Goal: Information Seeking & Learning: Learn about a topic

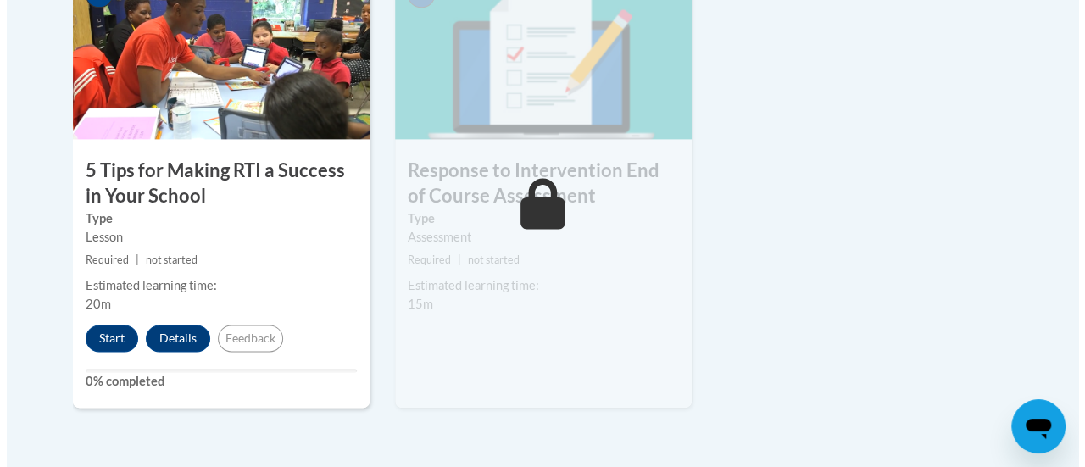
scroll to position [1099, 0]
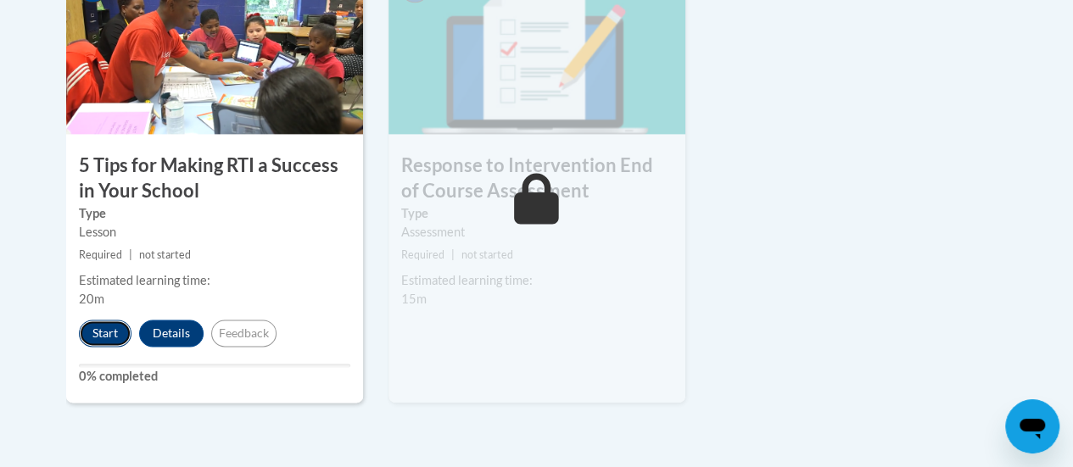
click at [115, 330] on button "Start" at bounding box center [105, 333] width 53 height 27
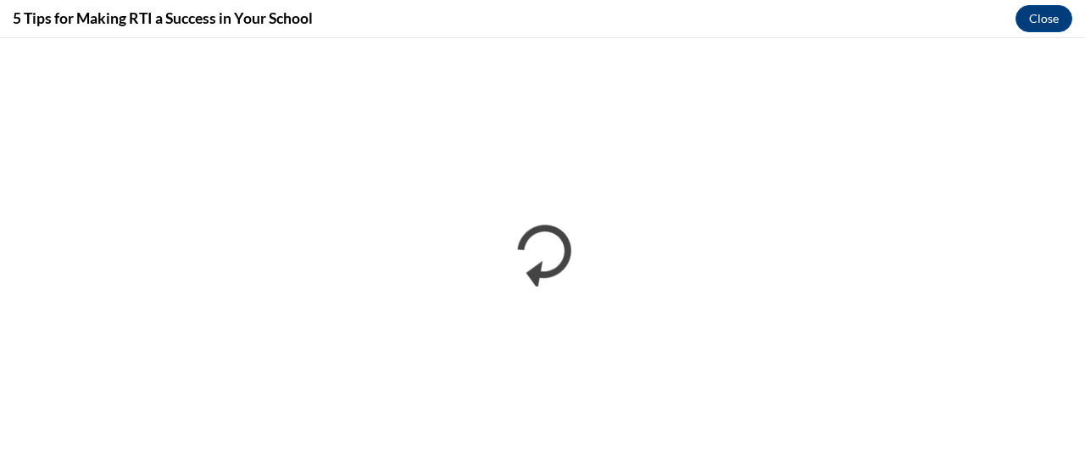
scroll to position [0, 0]
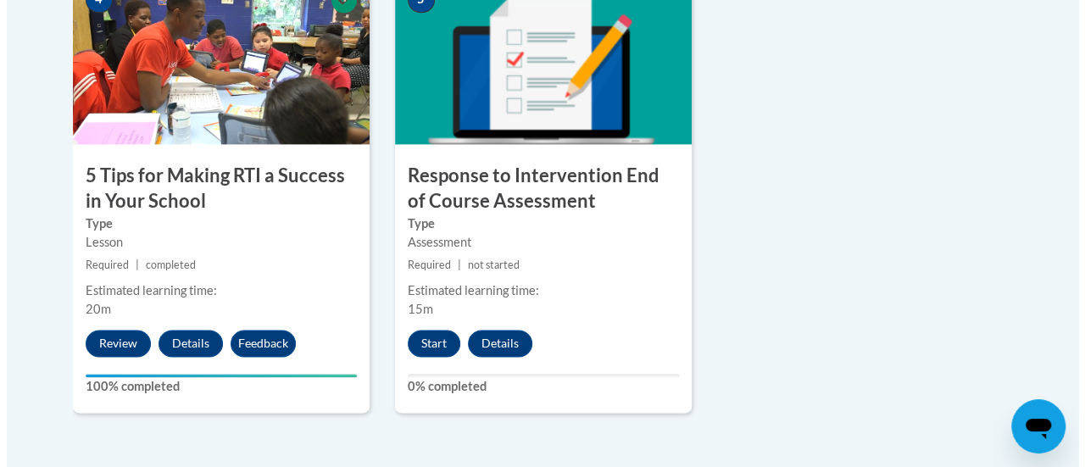
scroll to position [1104, 0]
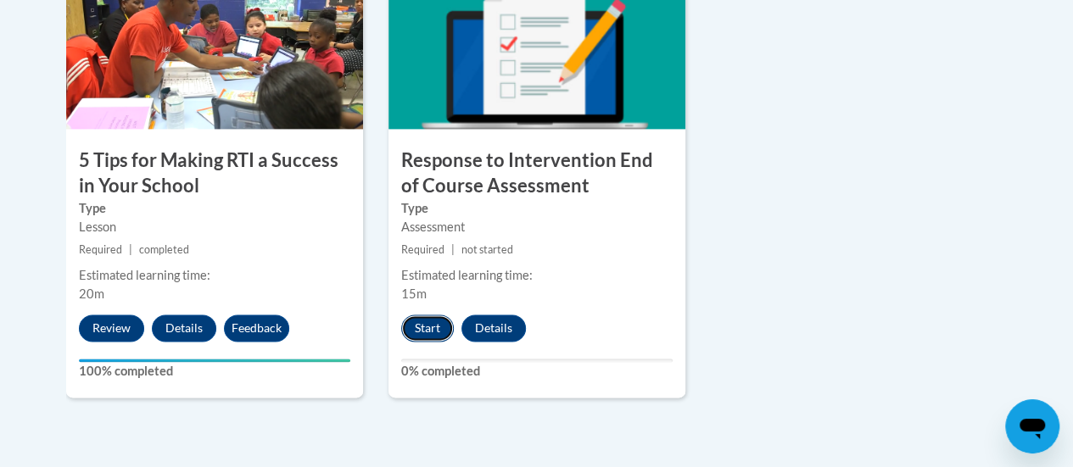
click at [431, 326] on button "Start" at bounding box center [427, 328] width 53 height 27
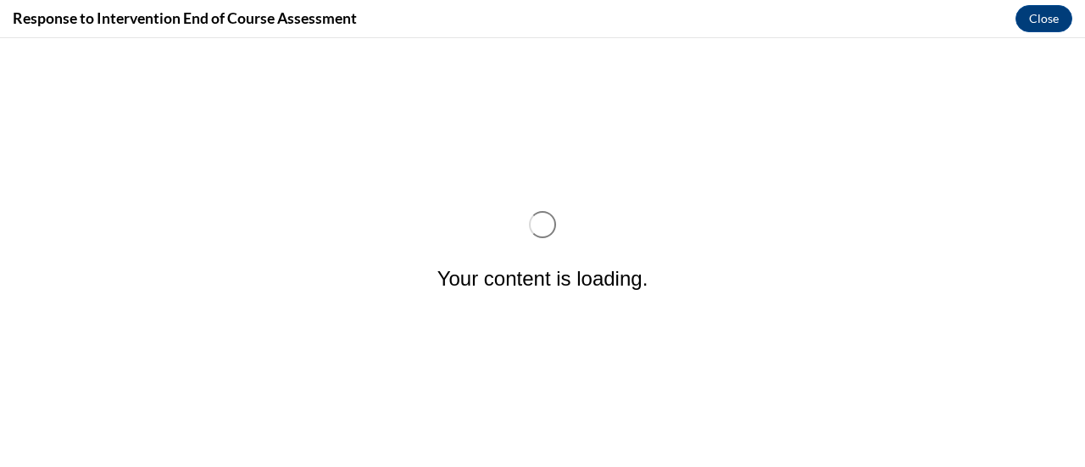
scroll to position [0, 0]
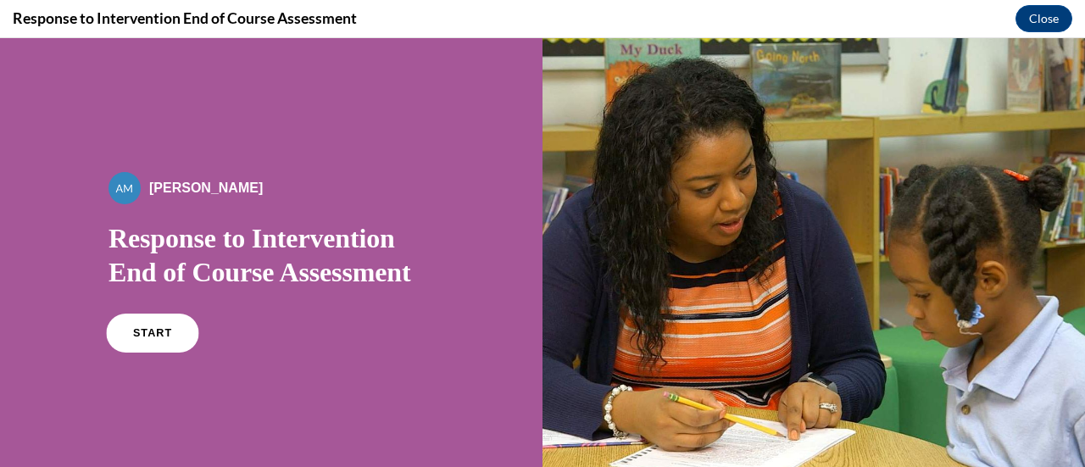
click at [156, 339] on link "START" at bounding box center [152, 333] width 92 height 39
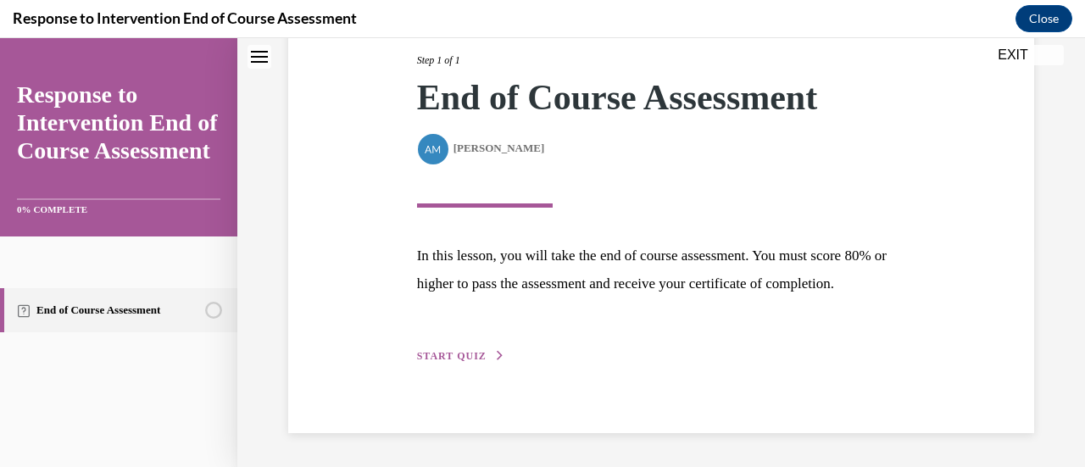
scroll to position [248, 0]
click at [449, 355] on span "START QUIZ" at bounding box center [452, 356] width 70 height 12
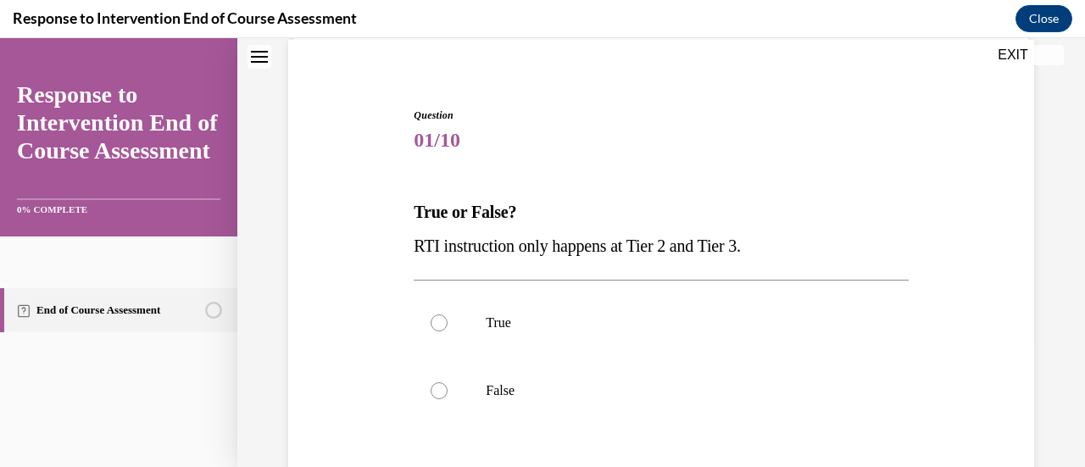
scroll to position [131, 0]
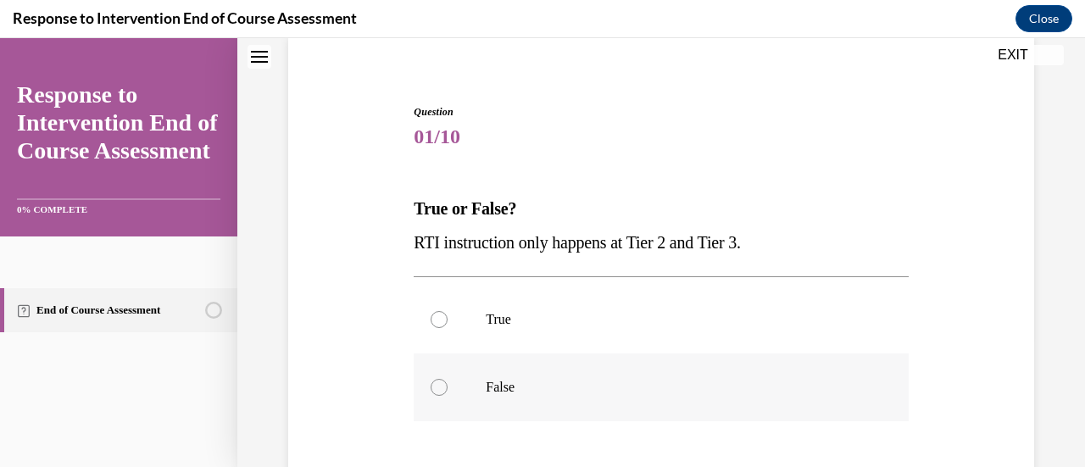
click at [531, 386] on p "False" at bounding box center [676, 387] width 380 height 17
click at [448, 386] on input "False" at bounding box center [439, 387] width 17 height 17
radio input "true"
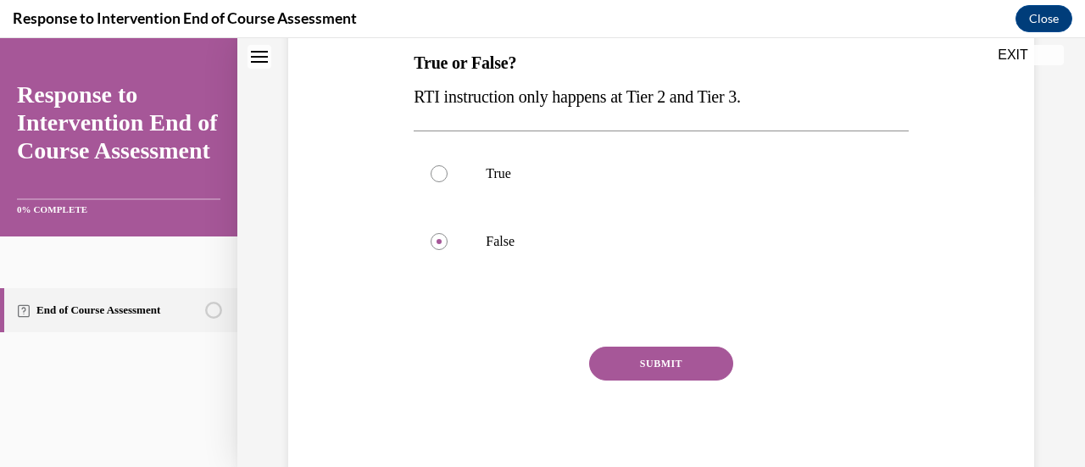
click at [666, 374] on button "SUBMIT" at bounding box center [661, 364] width 144 height 34
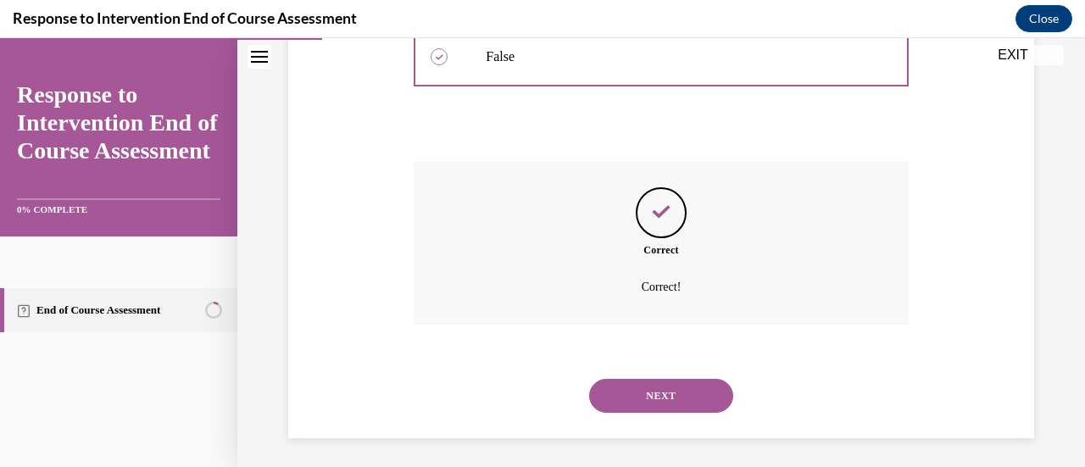
scroll to position [466, 0]
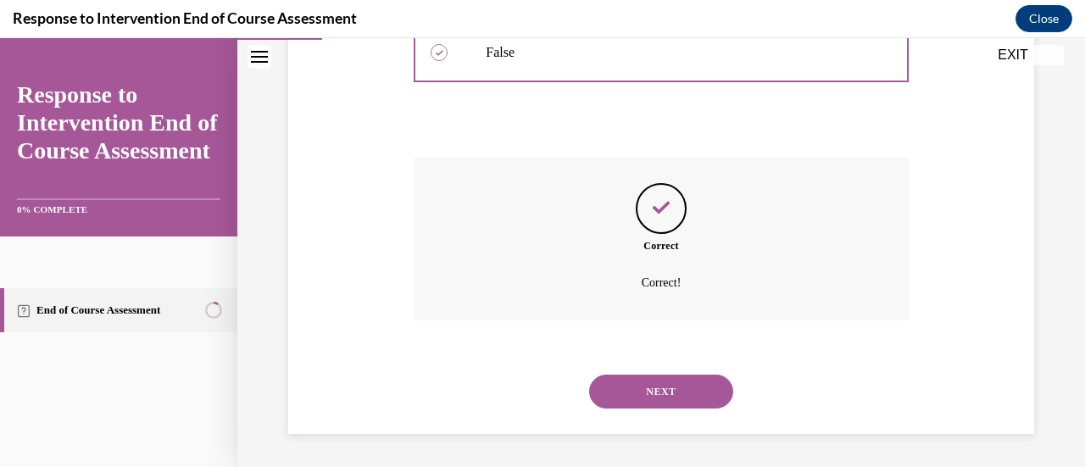
click at [694, 400] on button "NEXT" at bounding box center [661, 392] width 144 height 34
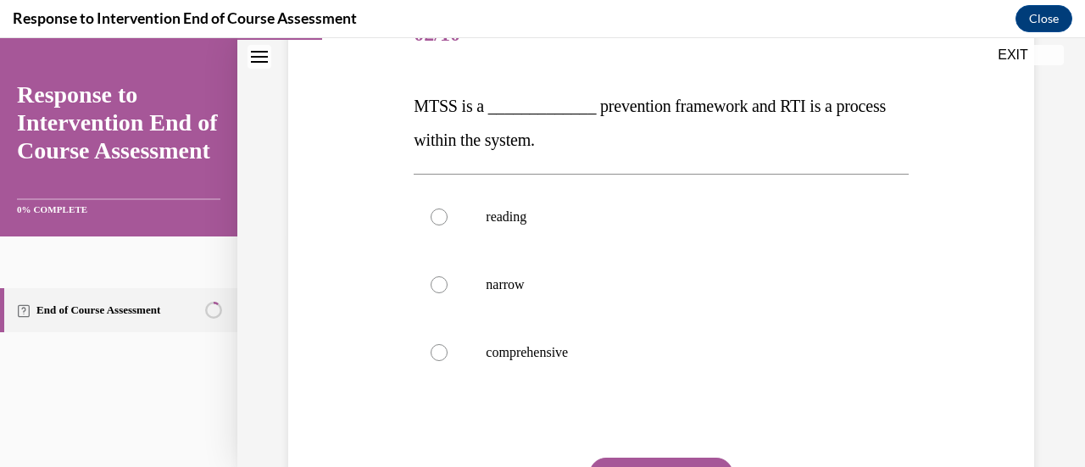
scroll to position [242, 0]
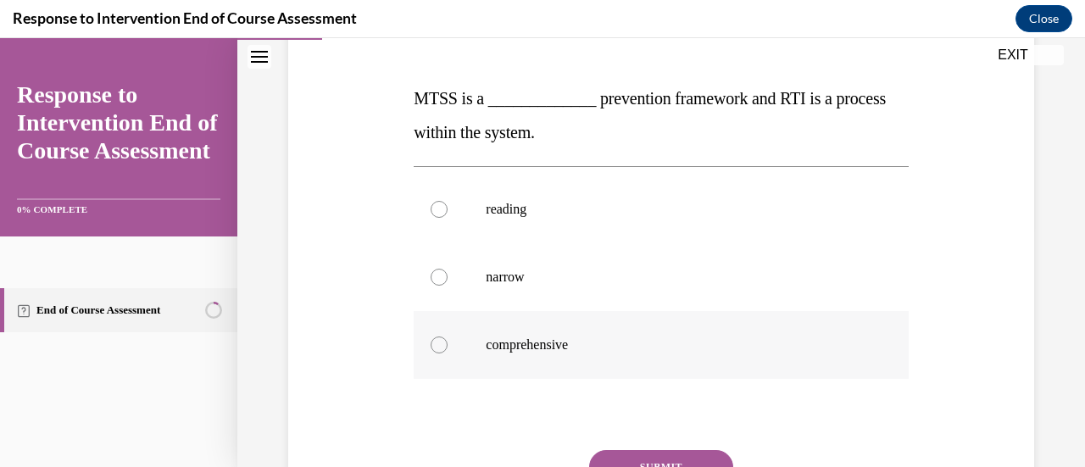
click at [500, 333] on label "comprehensive" at bounding box center [661, 345] width 494 height 68
click at [448, 337] on input "comprehensive" at bounding box center [439, 345] width 17 height 17
radio input "true"
click at [674, 455] on button "SUBMIT" at bounding box center [661, 467] width 144 height 34
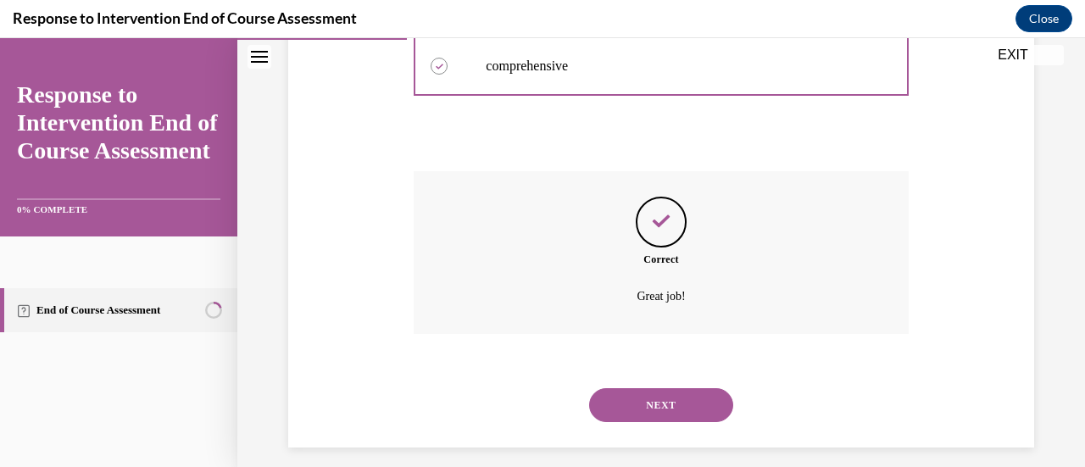
scroll to position [534, 0]
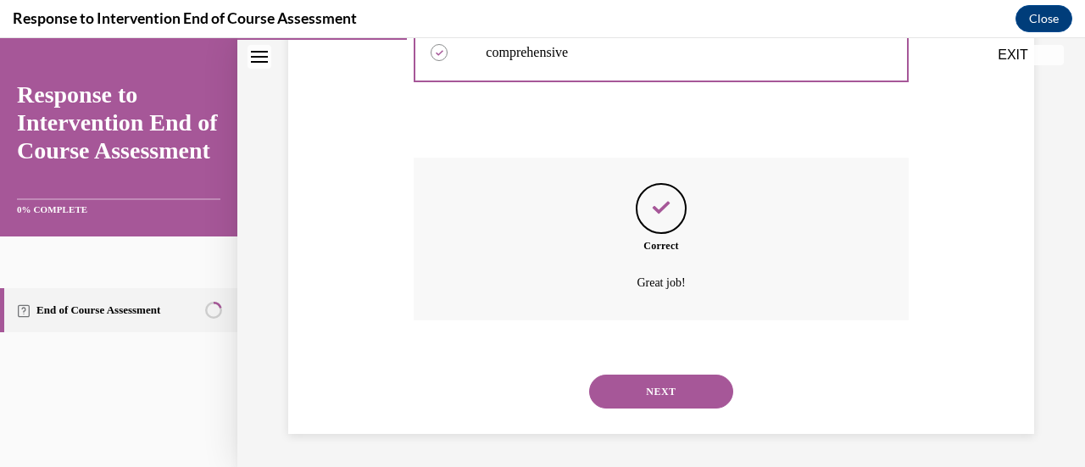
click at [670, 398] on button "NEXT" at bounding box center [661, 392] width 144 height 34
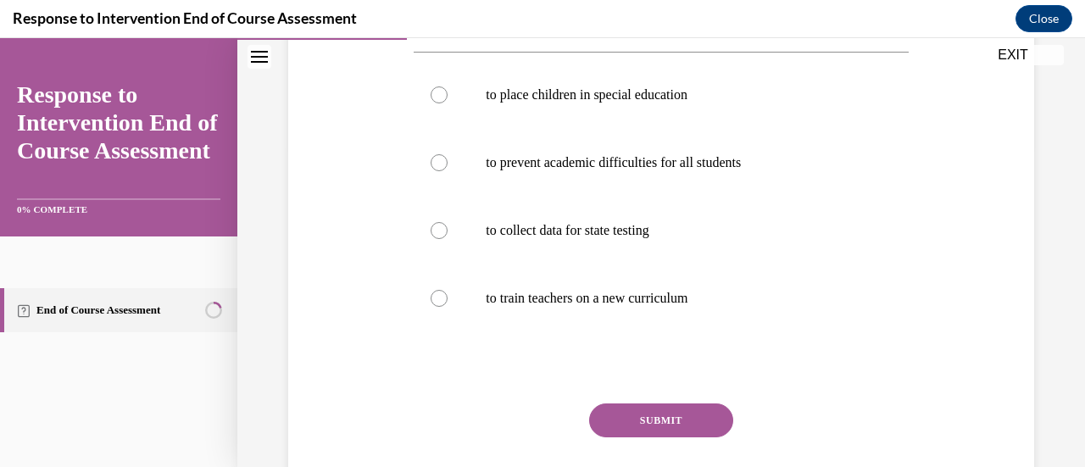
scroll to position [324, 0]
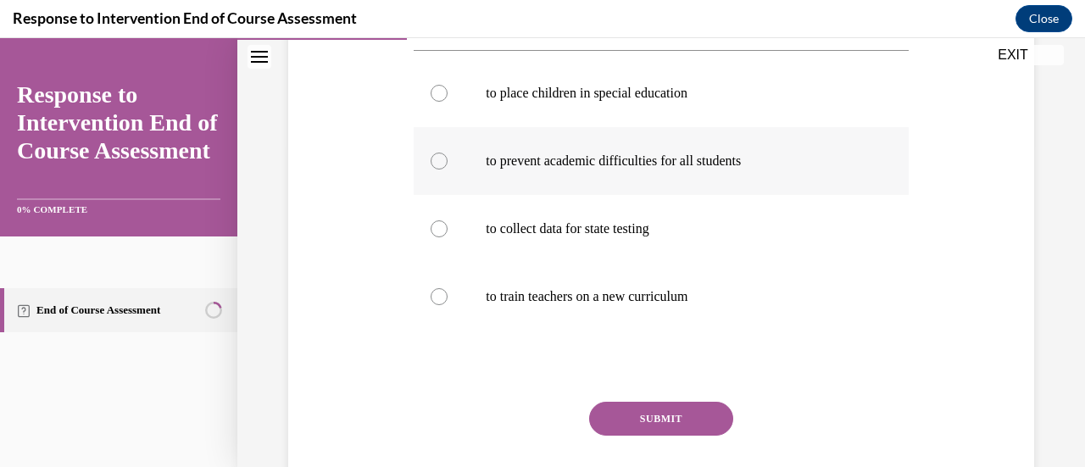
click at [622, 159] on p "to prevent academic difficulties for all students" at bounding box center [676, 161] width 380 height 17
click at [448, 159] on input "to prevent academic difficulties for all students" at bounding box center [439, 161] width 17 height 17
radio input "true"
click at [663, 415] on button "SUBMIT" at bounding box center [661, 419] width 144 height 34
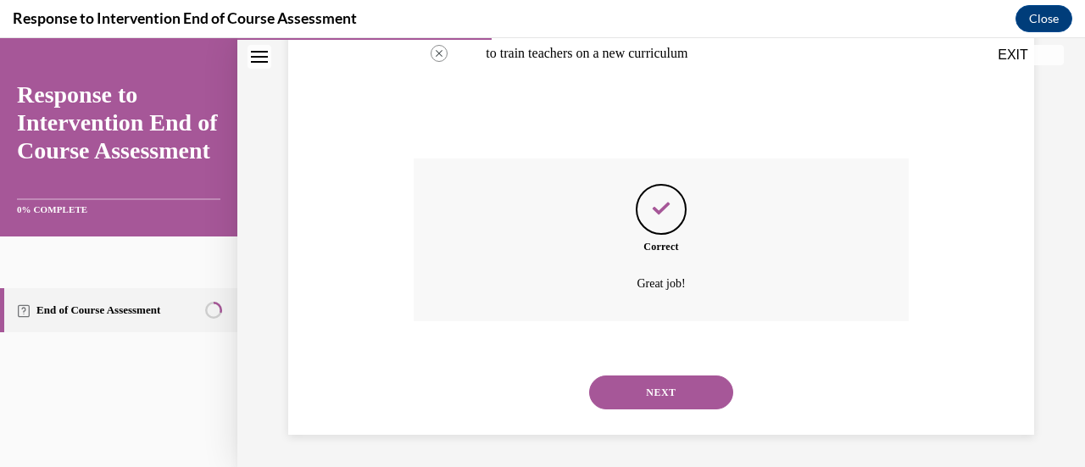
scroll to position [568, 0]
click at [655, 390] on button "NEXT" at bounding box center [661, 392] width 144 height 34
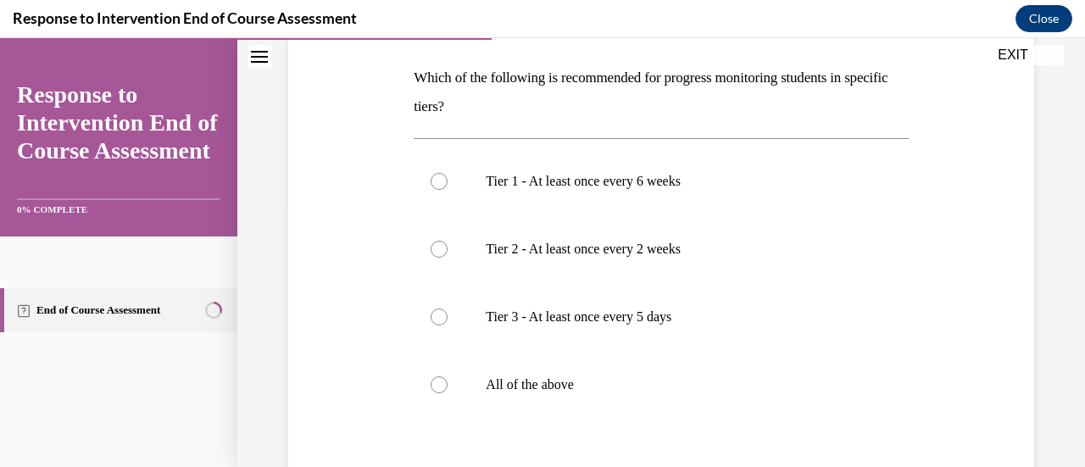
scroll to position [261, 0]
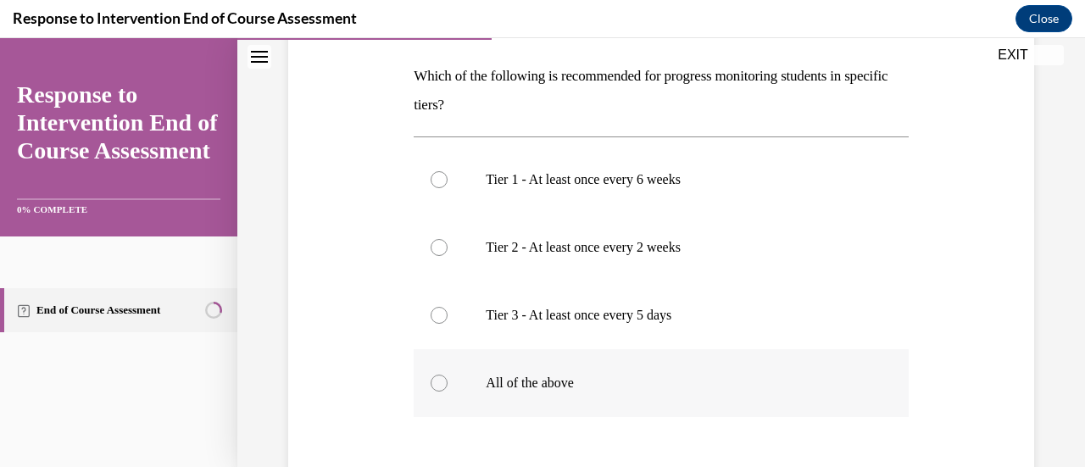
click at [588, 360] on label "All of the above" at bounding box center [661, 383] width 494 height 68
click at [448, 375] on input "All of the above" at bounding box center [439, 383] width 17 height 17
radio input "true"
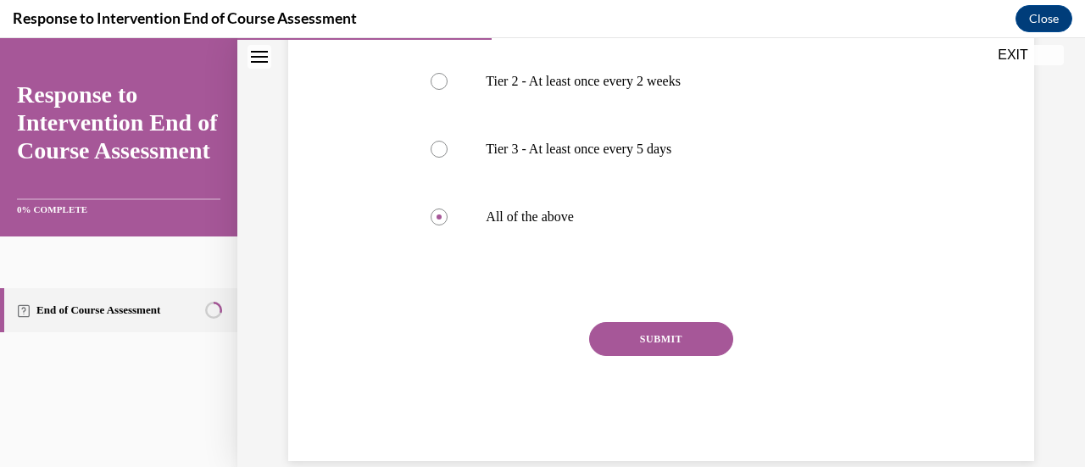
click at [689, 357] on div "SUBMIT" at bounding box center [661, 364] width 494 height 85
click at [689, 352] on button "SUBMIT" at bounding box center [661, 339] width 144 height 34
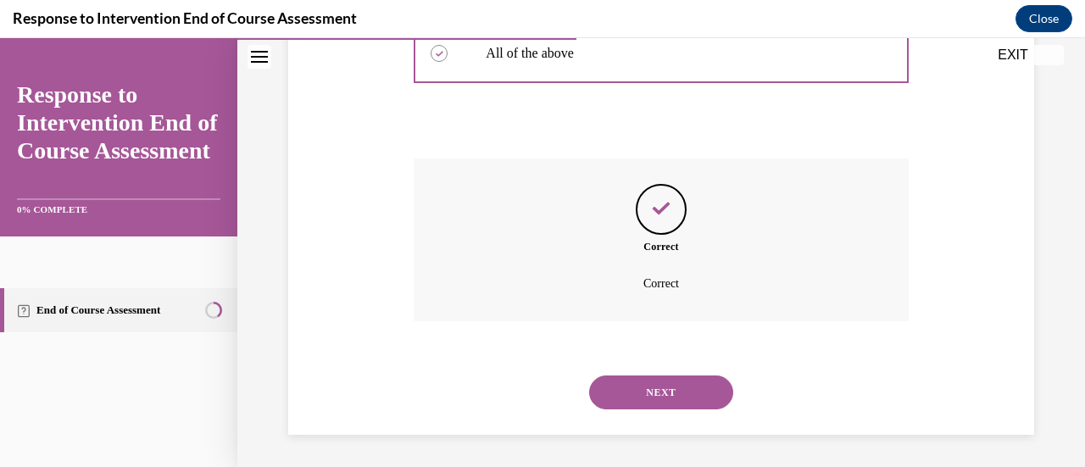
scroll to position [592, 0]
click at [657, 388] on button "NEXT" at bounding box center [661, 392] width 144 height 34
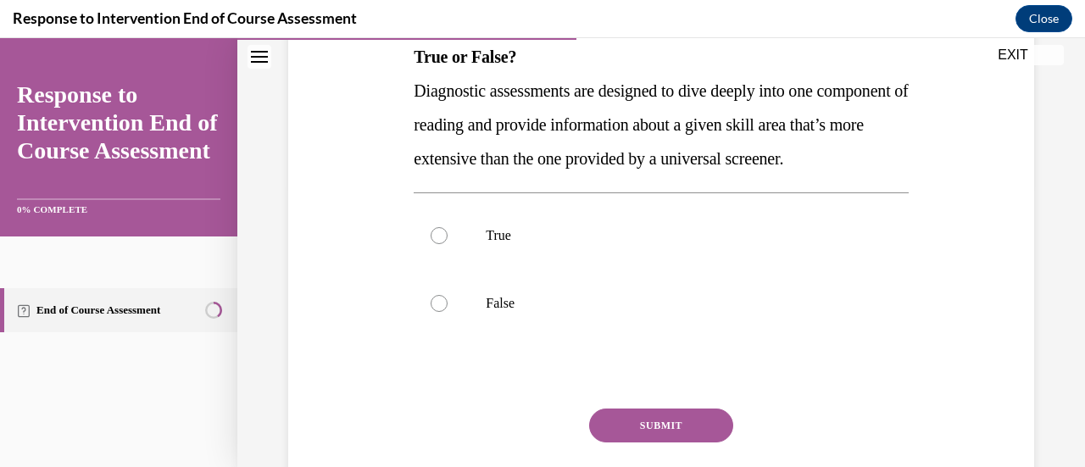
scroll to position [292, 0]
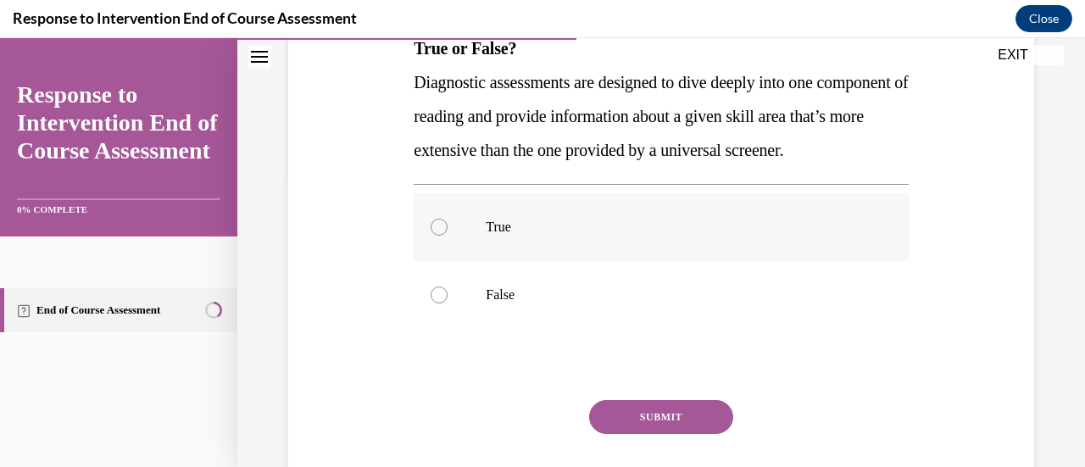
click at [451, 261] on label "True" at bounding box center [661, 227] width 494 height 68
click at [448, 236] on input "True" at bounding box center [439, 227] width 17 height 17
radio input "true"
click at [627, 434] on button "SUBMIT" at bounding box center [661, 417] width 144 height 34
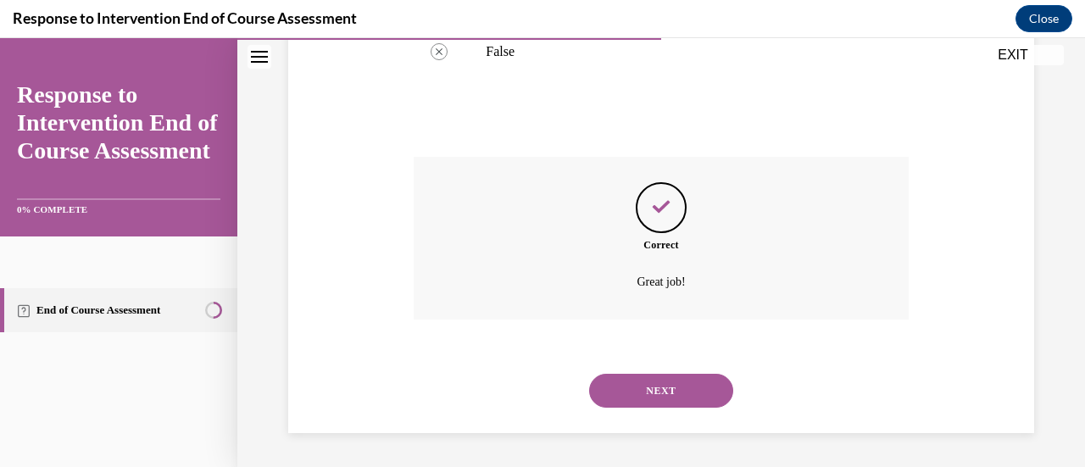
scroll to position [568, 0]
click at [628, 399] on button "NEXT" at bounding box center [661, 391] width 144 height 34
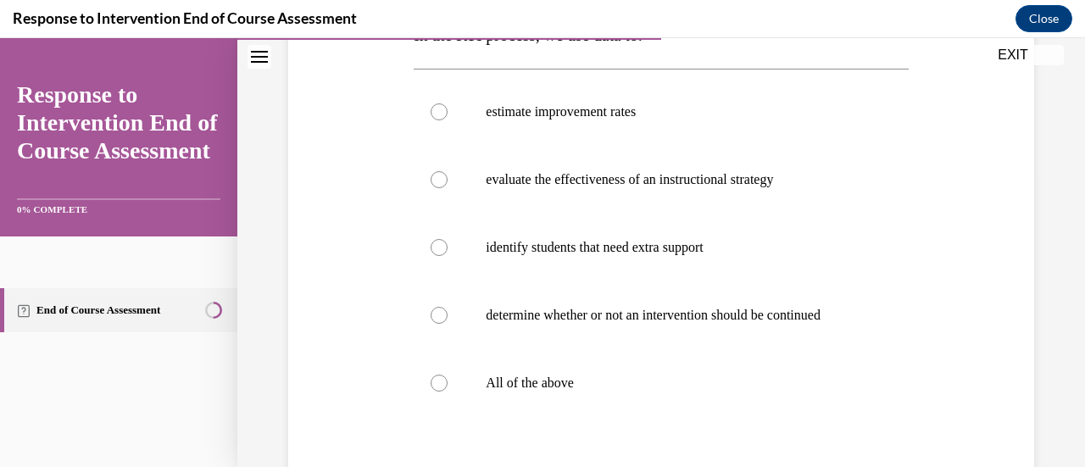
scroll to position [310, 0]
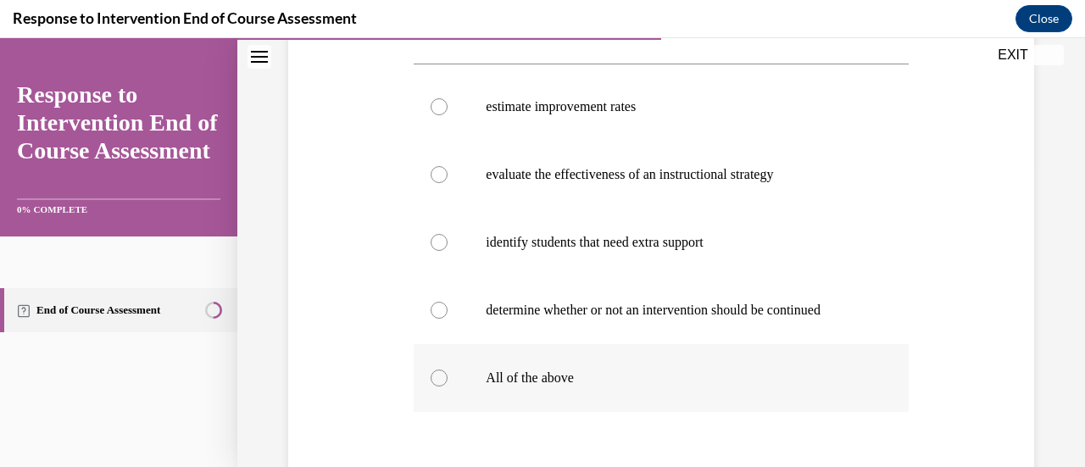
click at [557, 362] on label "All of the above" at bounding box center [661, 378] width 494 height 68
click at [448, 370] on input "All of the above" at bounding box center [439, 378] width 17 height 17
radio input "true"
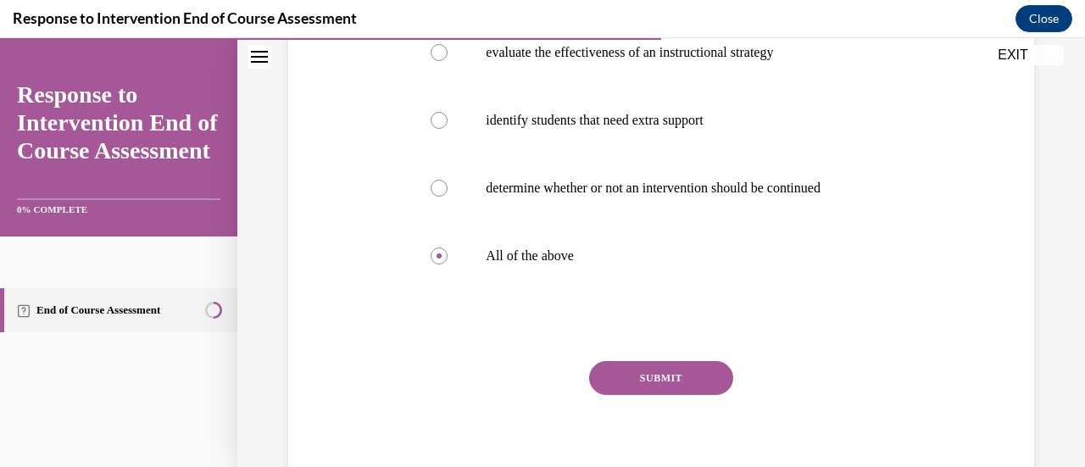
click at [598, 369] on button "SUBMIT" at bounding box center [661, 378] width 144 height 34
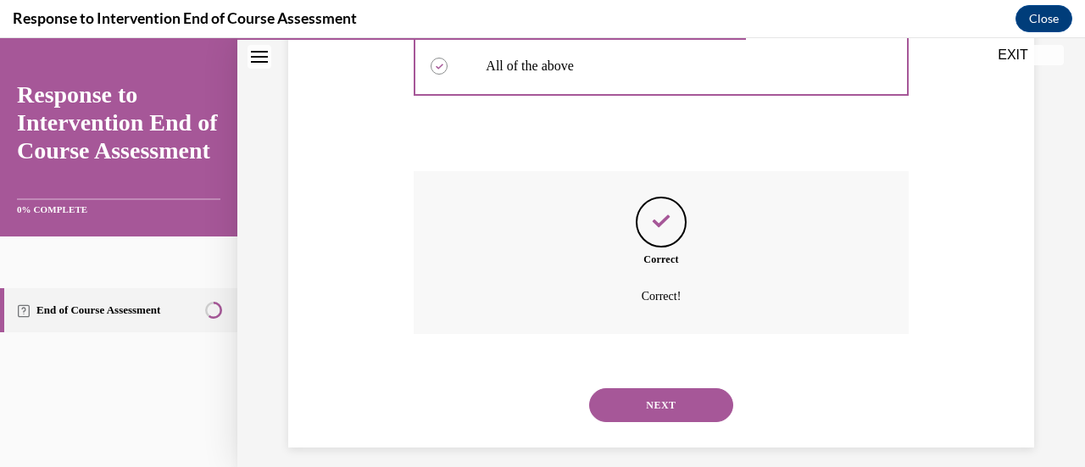
scroll to position [636, 0]
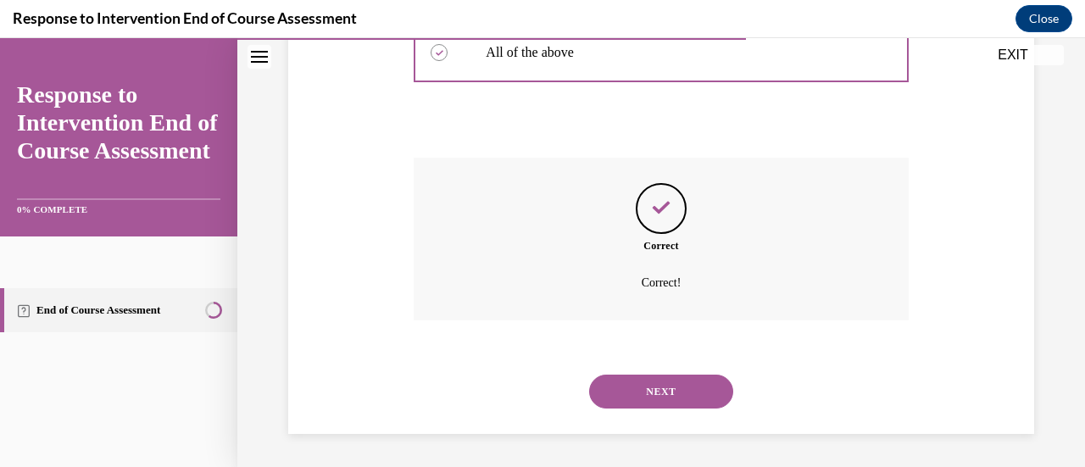
click at [621, 397] on button "NEXT" at bounding box center [661, 392] width 144 height 34
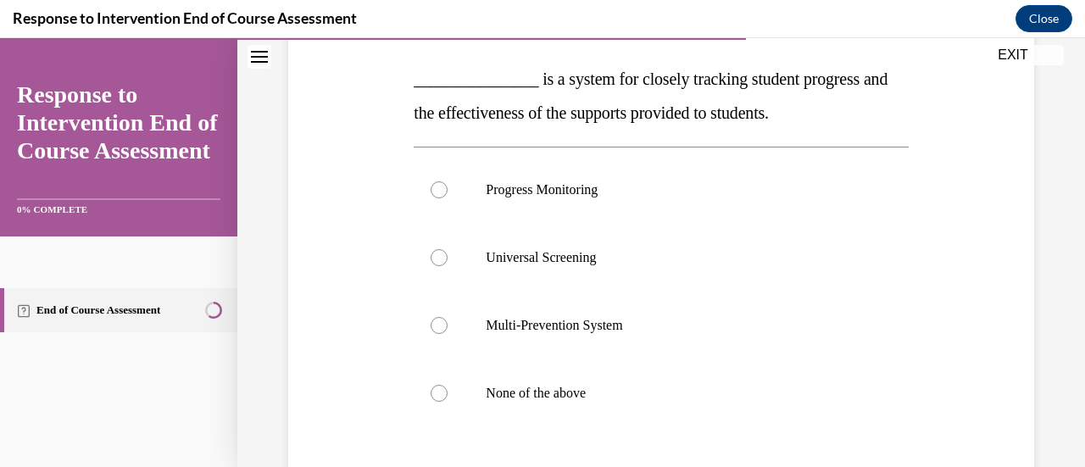
scroll to position [263, 0]
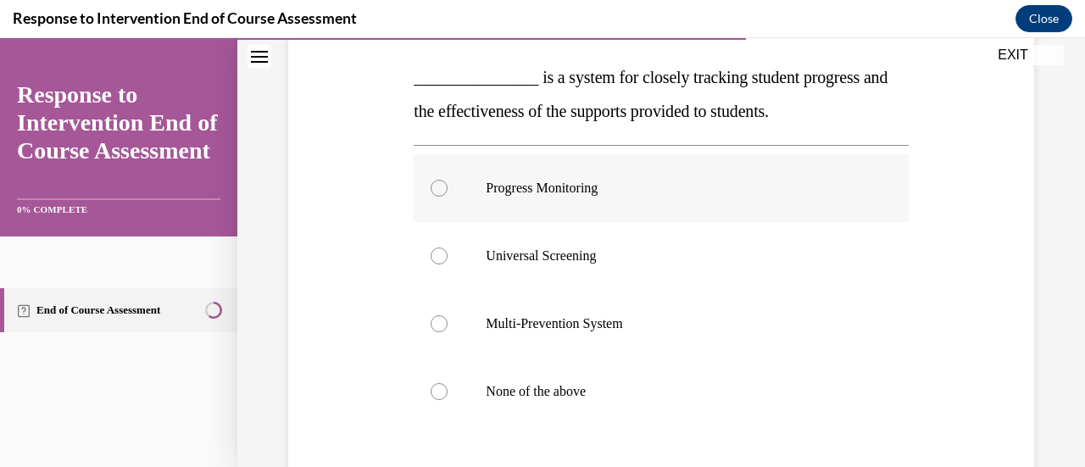
click at [595, 176] on label "Progress Monitoring" at bounding box center [661, 188] width 494 height 68
click at [448, 180] on input "Progress Monitoring" at bounding box center [439, 188] width 17 height 17
radio input "true"
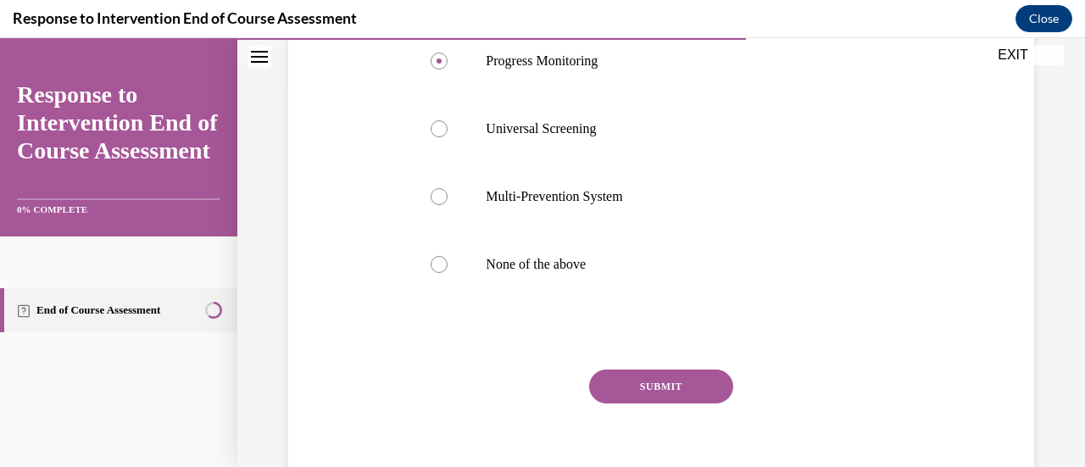
scroll to position [400, 0]
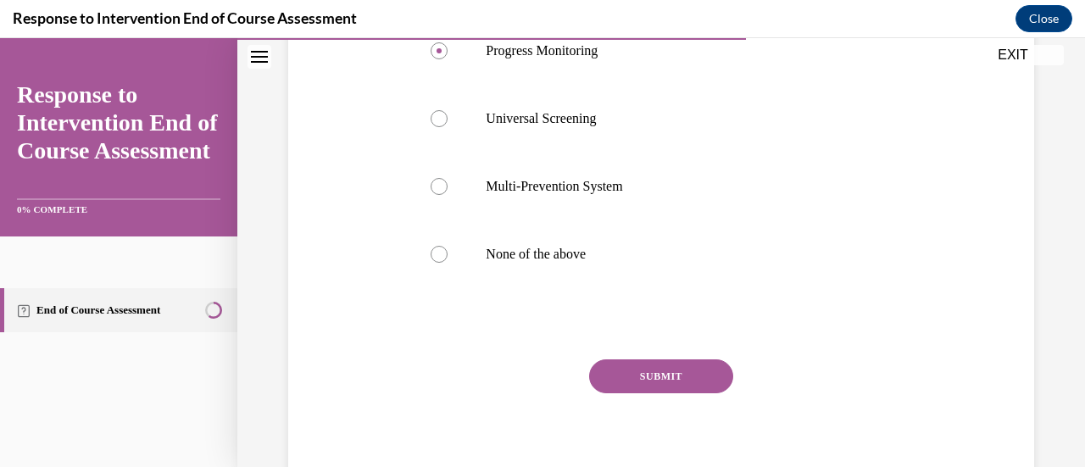
click at [685, 370] on button "SUBMIT" at bounding box center [661, 377] width 144 height 34
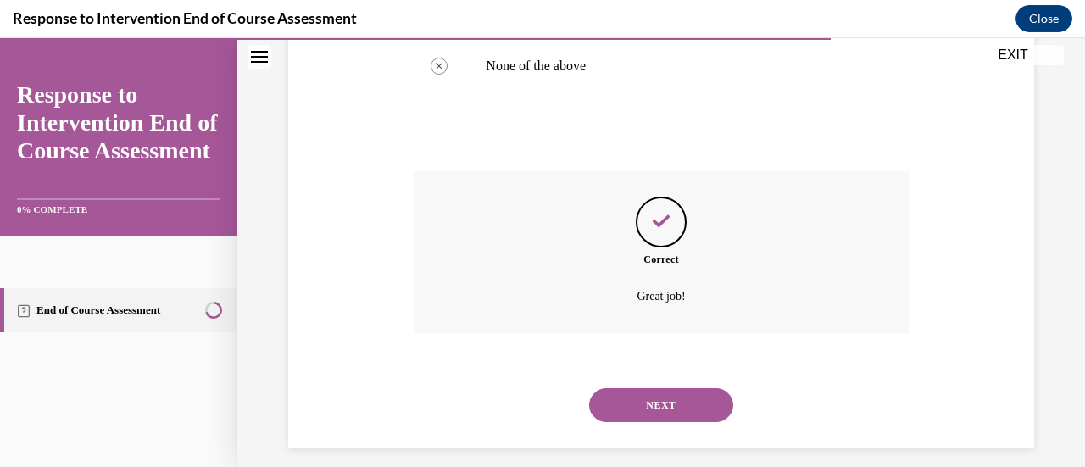
scroll to position [602, 0]
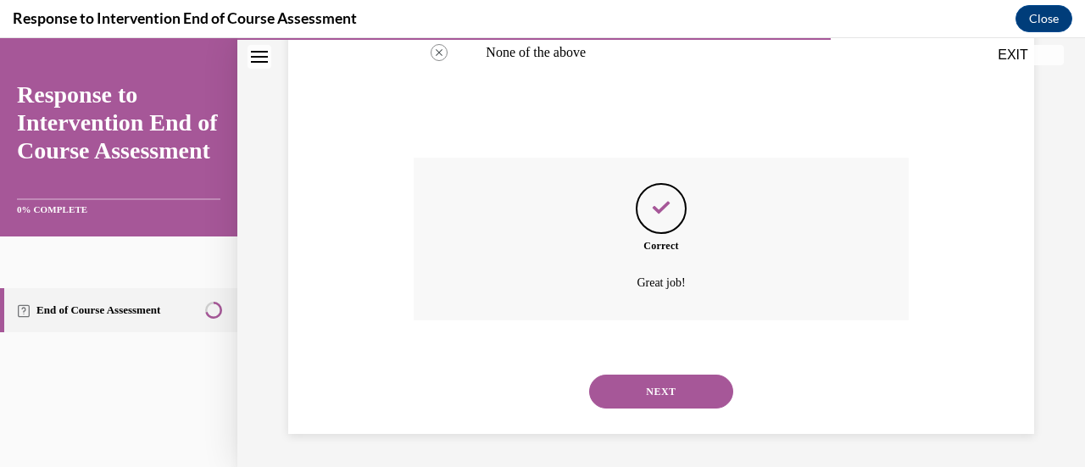
click at [683, 377] on button "NEXT" at bounding box center [661, 392] width 144 height 34
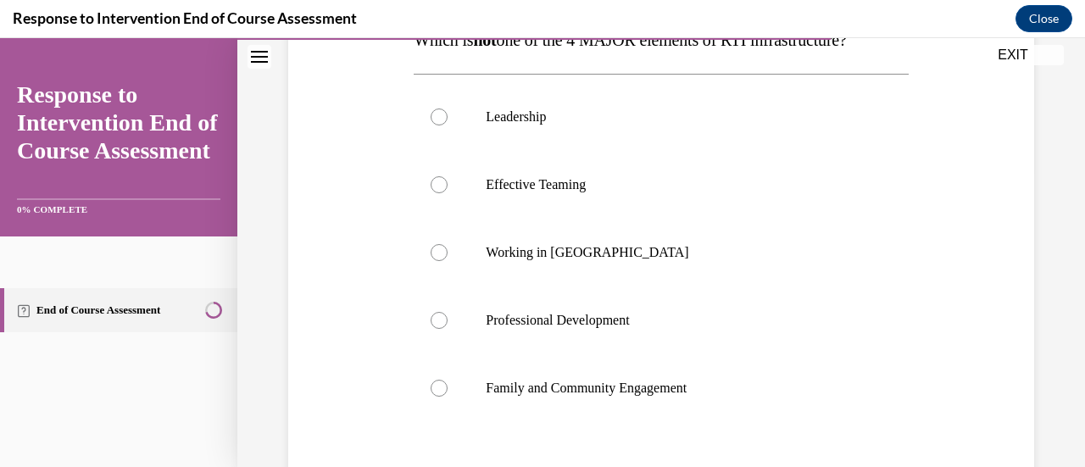
scroll to position [302, 0]
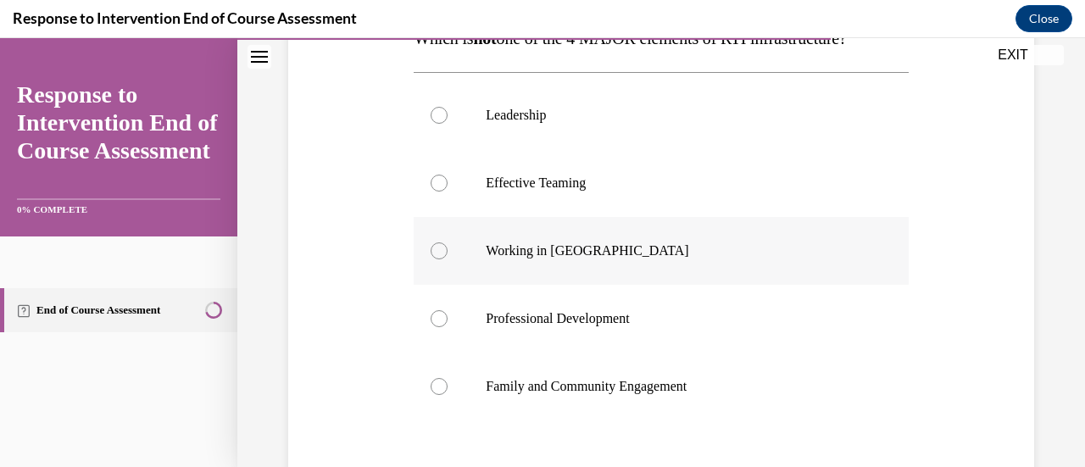
click at [493, 248] on p "Working in Silos" at bounding box center [676, 251] width 380 height 17
click at [448, 248] on input "Working in Silos" at bounding box center [439, 251] width 17 height 17
radio input "true"
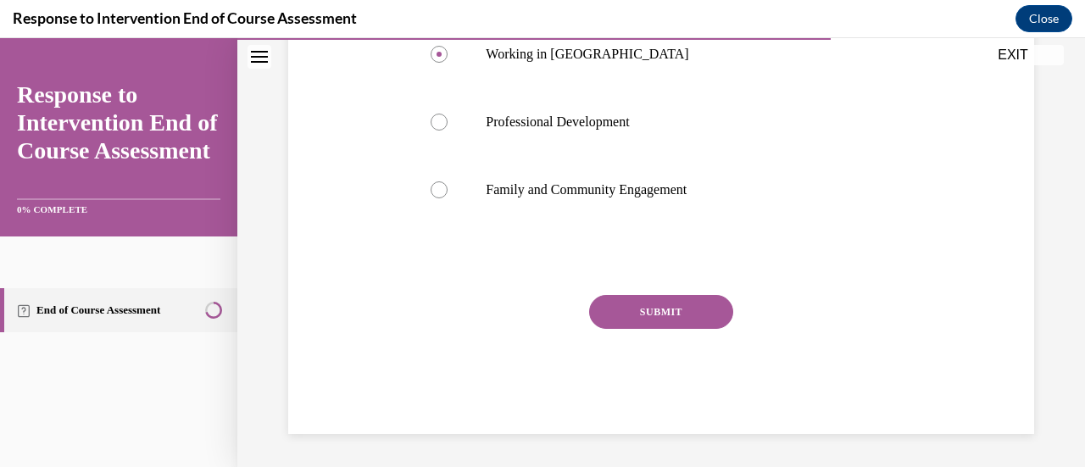
click at [663, 309] on button "SUBMIT" at bounding box center [661, 312] width 144 height 34
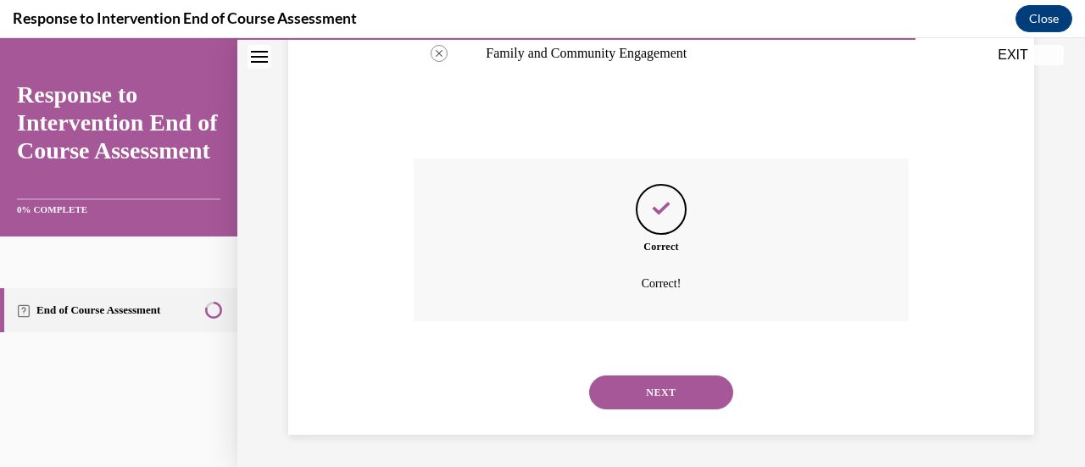
scroll to position [636, 0]
click at [637, 391] on button "NEXT" at bounding box center [661, 392] width 144 height 34
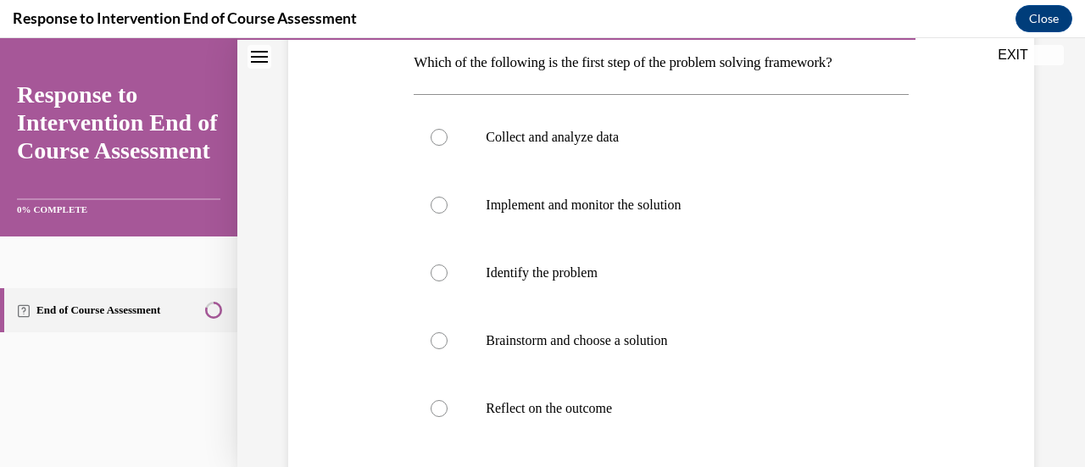
scroll to position [285, 0]
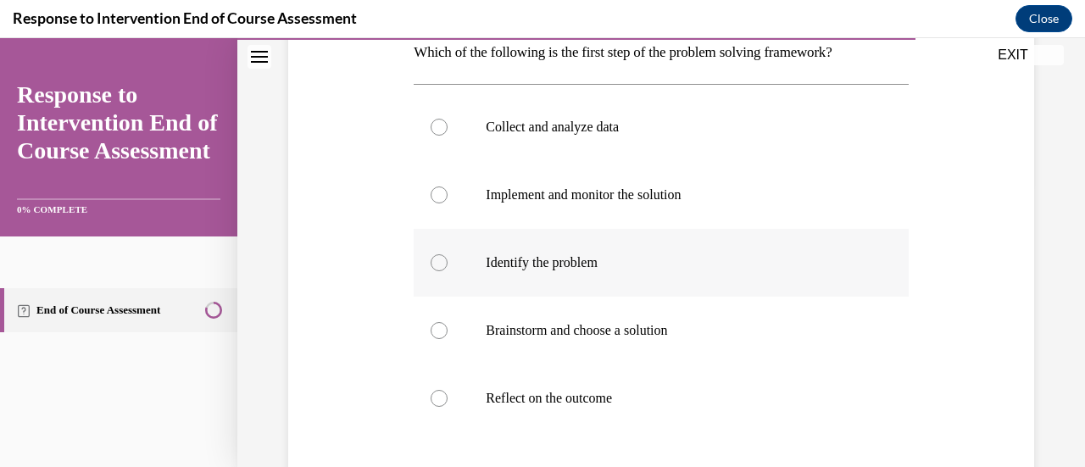
click at [498, 247] on label "Identify the problem" at bounding box center [661, 263] width 494 height 68
click at [448, 254] on input "Identify the problem" at bounding box center [439, 262] width 17 height 17
radio input "true"
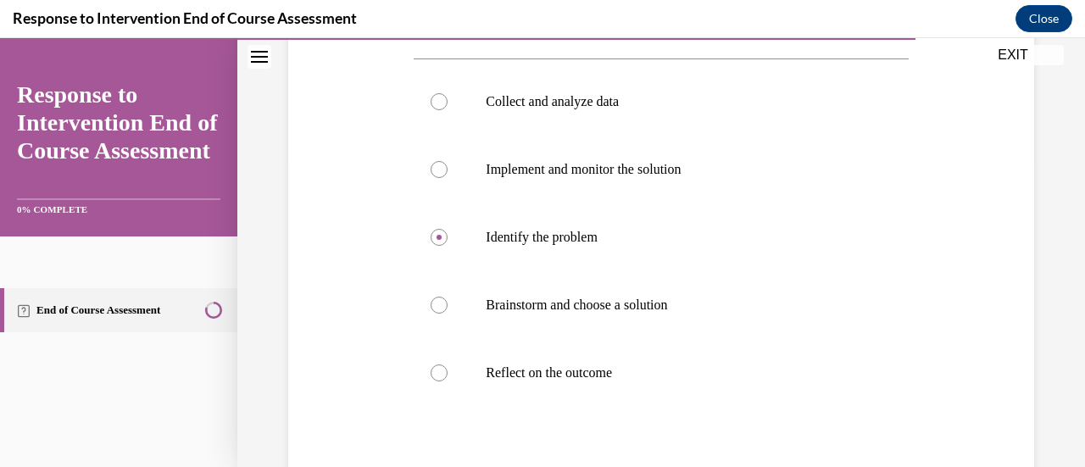
scroll to position [309, 0]
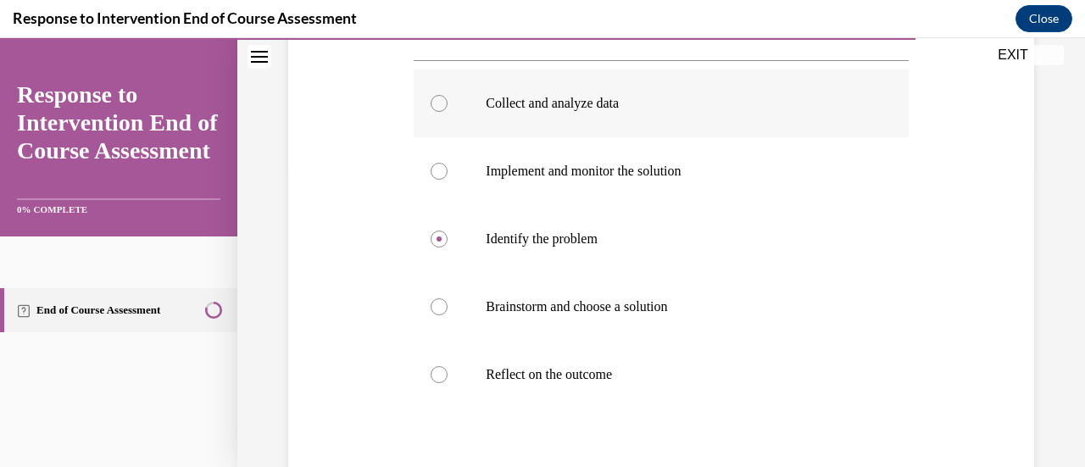
click at [608, 119] on label "Collect and analyze data" at bounding box center [661, 104] width 494 height 68
click at [448, 112] on input "Collect and analyze data" at bounding box center [439, 103] width 17 height 17
radio input "true"
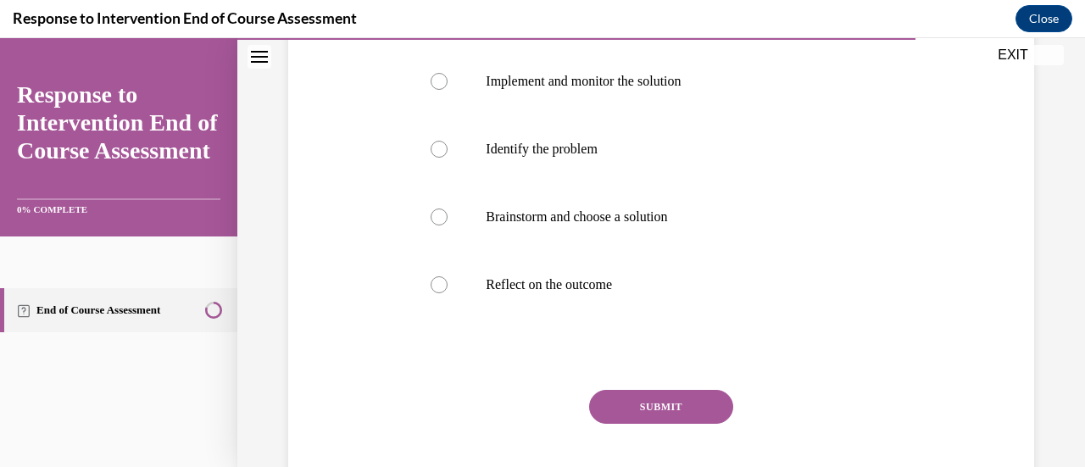
scroll to position [405, 0]
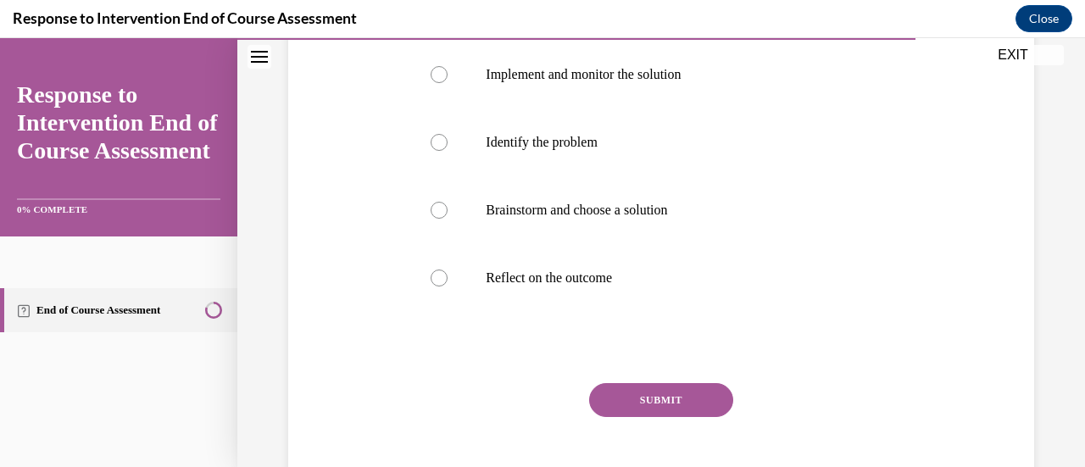
click at [705, 401] on button "SUBMIT" at bounding box center [661, 400] width 144 height 34
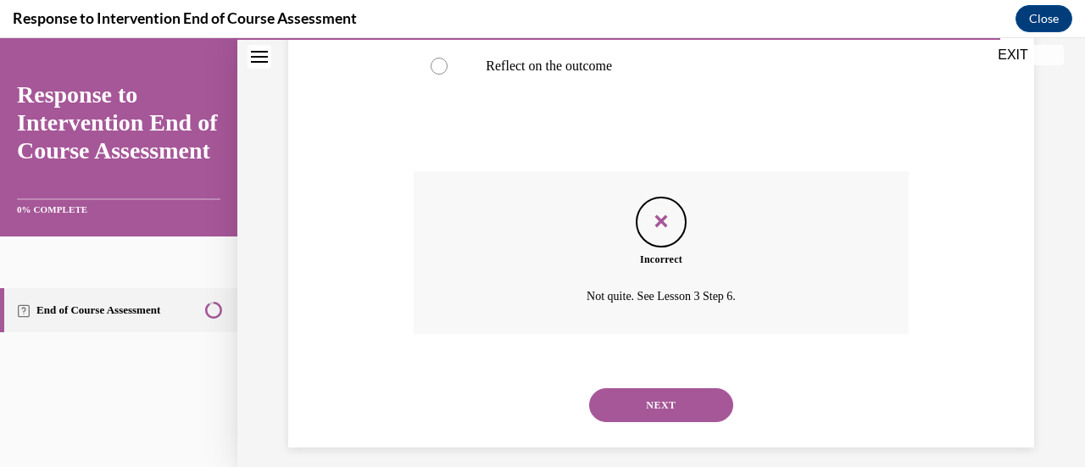
scroll to position [631, 0]
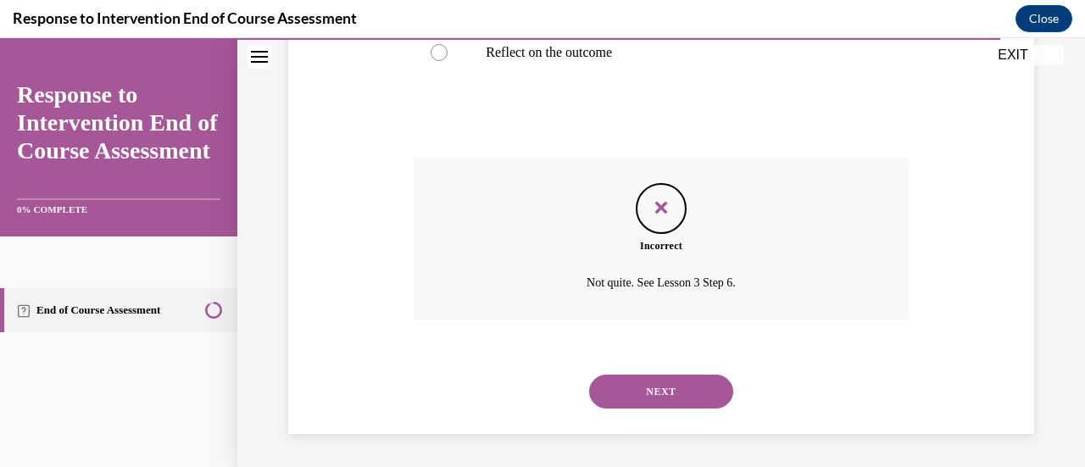
click at [689, 398] on button "NEXT" at bounding box center [661, 392] width 144 height 34
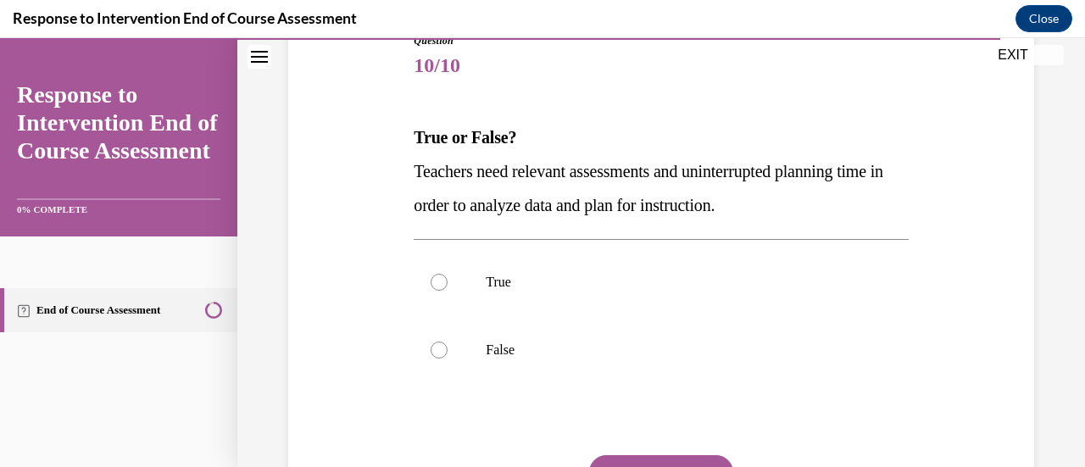
scroll to position [209, 0]
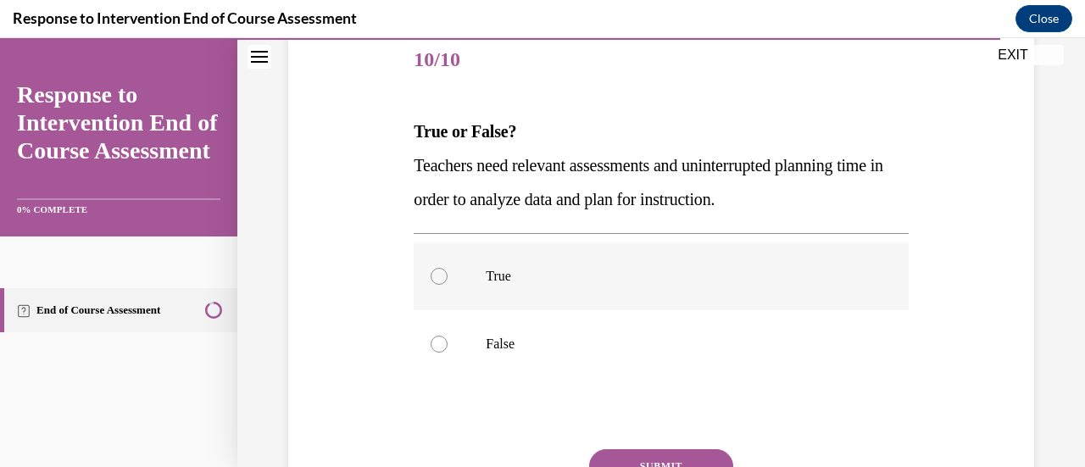
click at [499, 279] on p "True" at bounding box center [676, 276] width 380 height 17
click at [448, 279] on input "True" at bounding box center [439, 276] width 17 height 17
radio input "true"
click at [628, 460] on button "SUBMIT" at bounding box center [661, 466] width 144 height 34
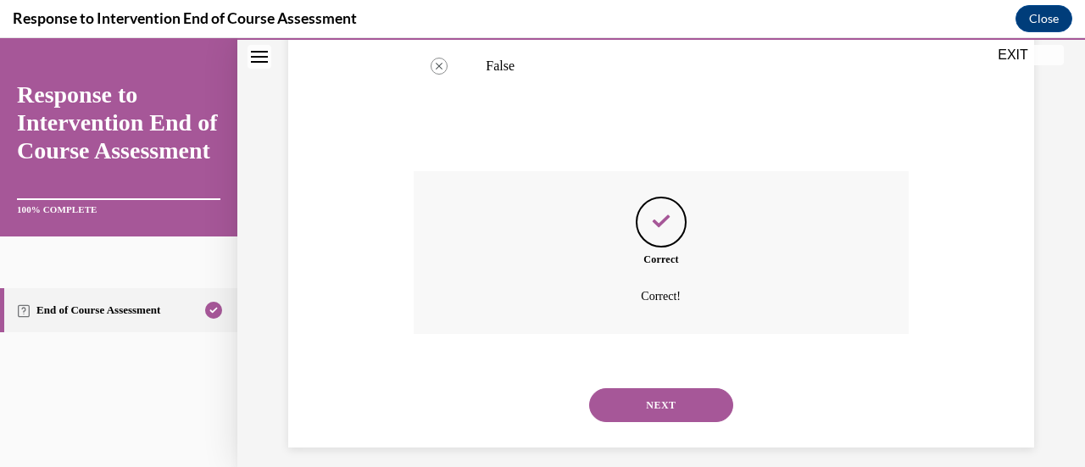
scroll to position [500, 0]
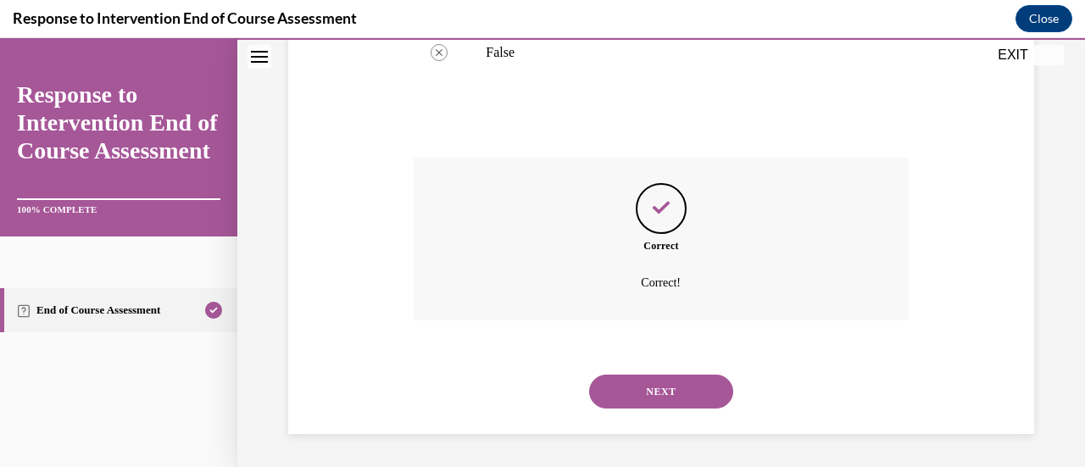
click at [657, 394] on button "NEXT" at bounding box center [661, 392] width 144 height 34
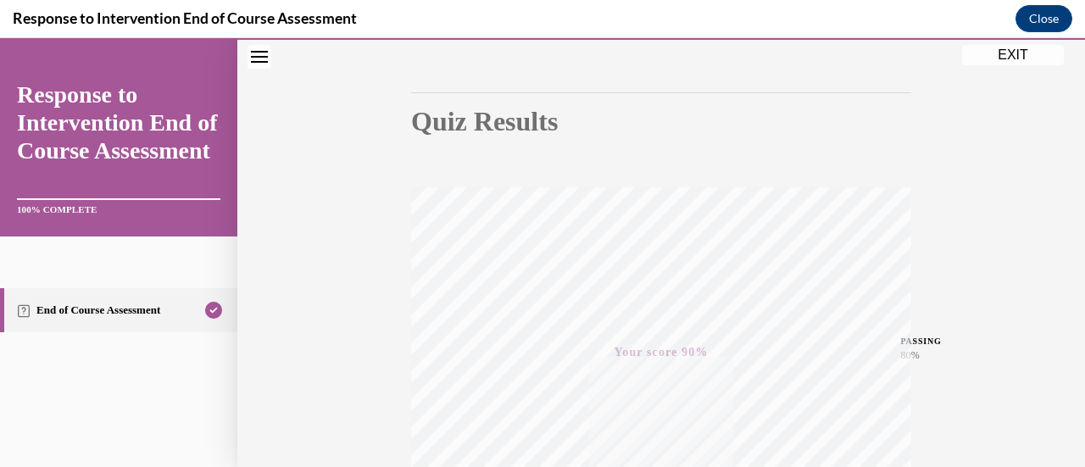
scroll to position [90, 0]
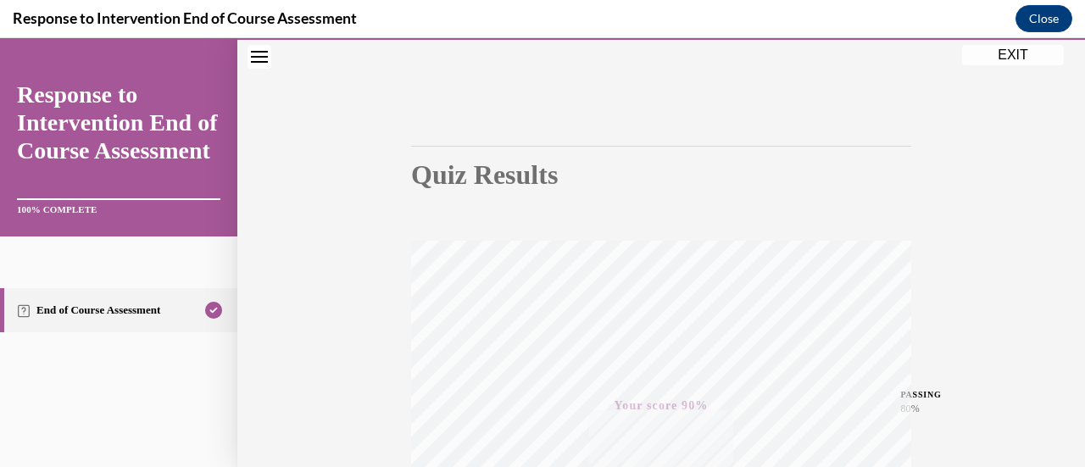
click at [1019, 51] on button "EXIT" at bounding box center [1013, 55] width 102 height 20
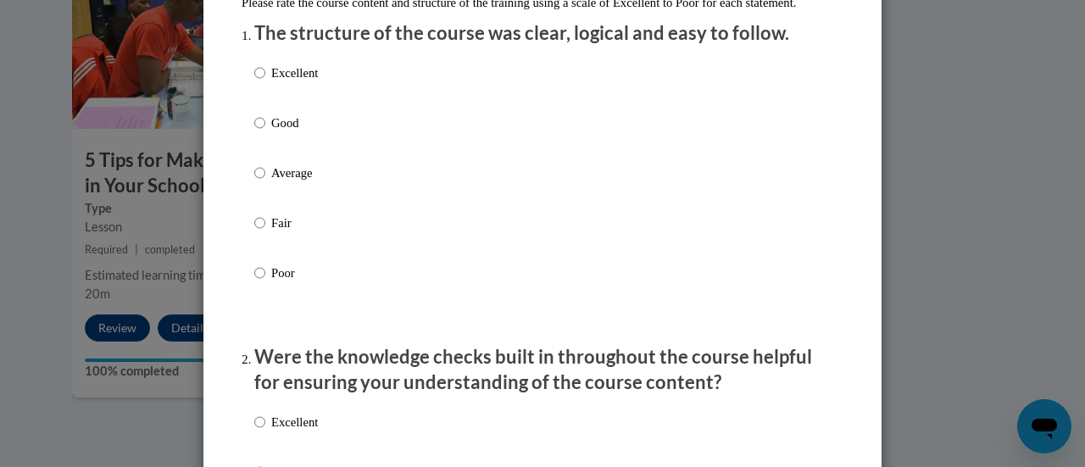
scroll to position [175, 0]
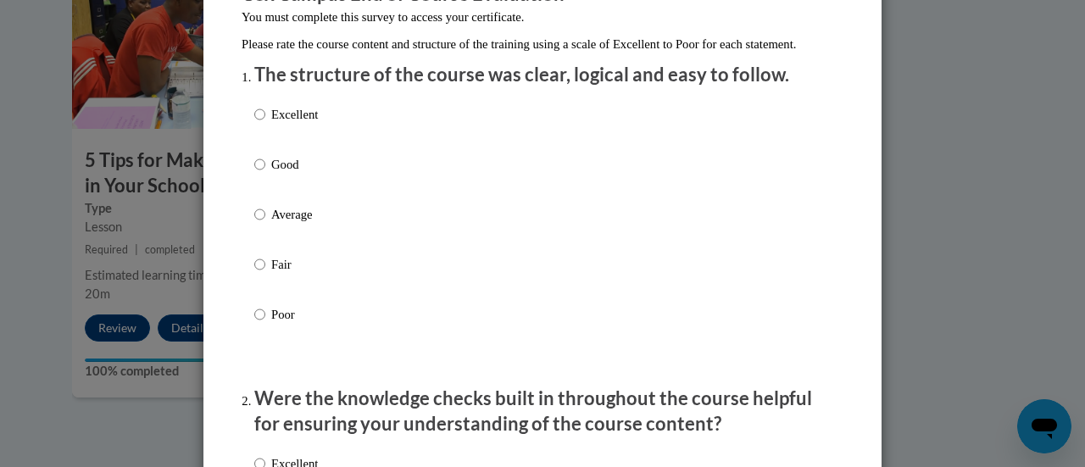
click at [303, 124] on p "Excellent" at bounding box center [294, 114] width 47 height 19
click at [265, 124] on input "Excellent" at bounding box center [259, 114] width 11 height 19
radio input "true"
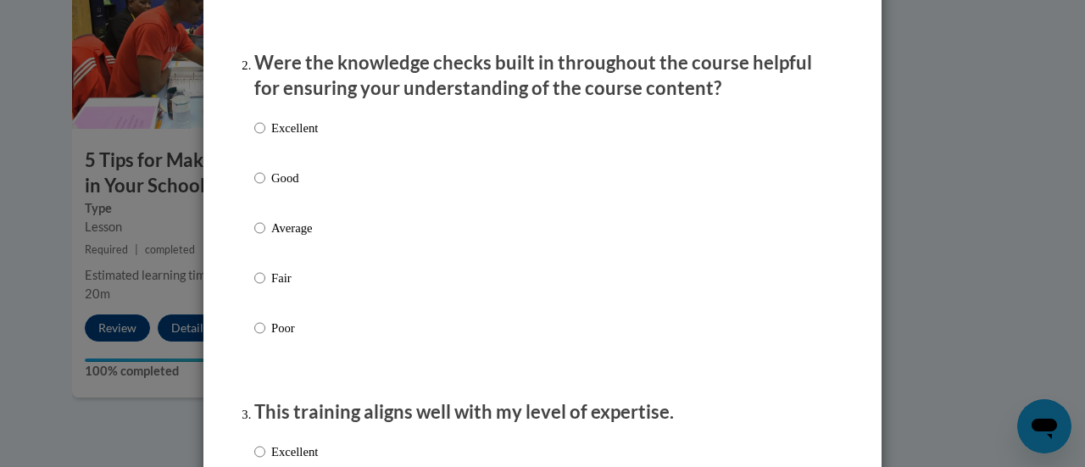
scroll to position [519, 0]
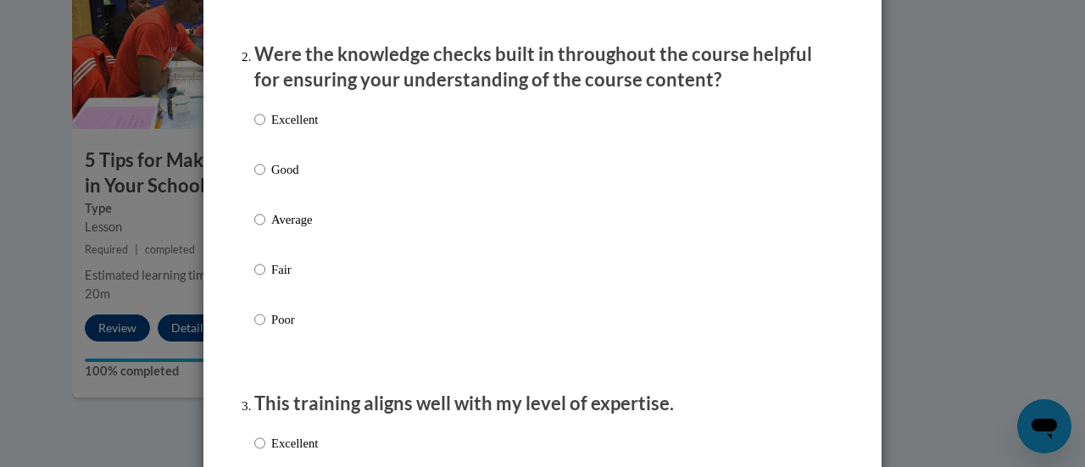
click at [300, 129] on p "Excellent" at bounding box center [294, 119] width 47 height 19
click at [265, 129] on input "Excellent" at bounding box center [259, 119] width 11 height 19
radio input "true"
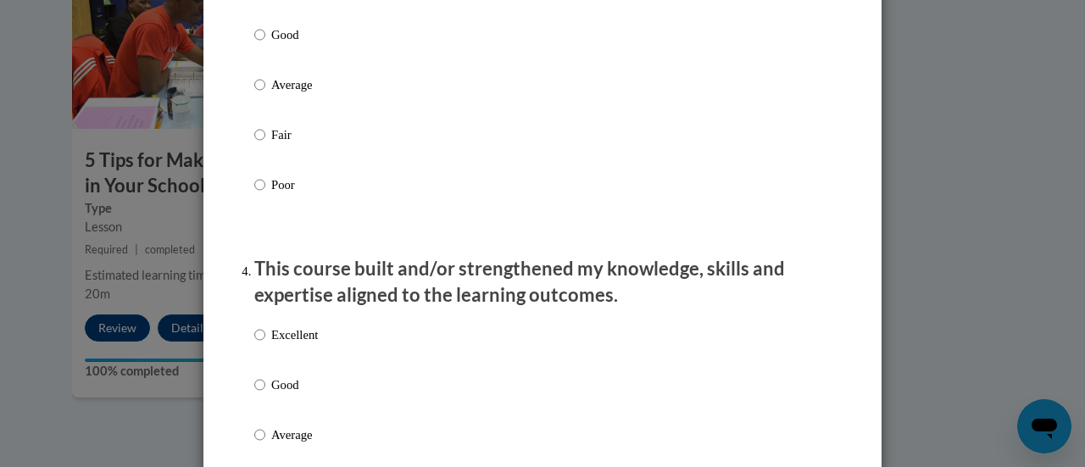
scroll to position [973, 0]
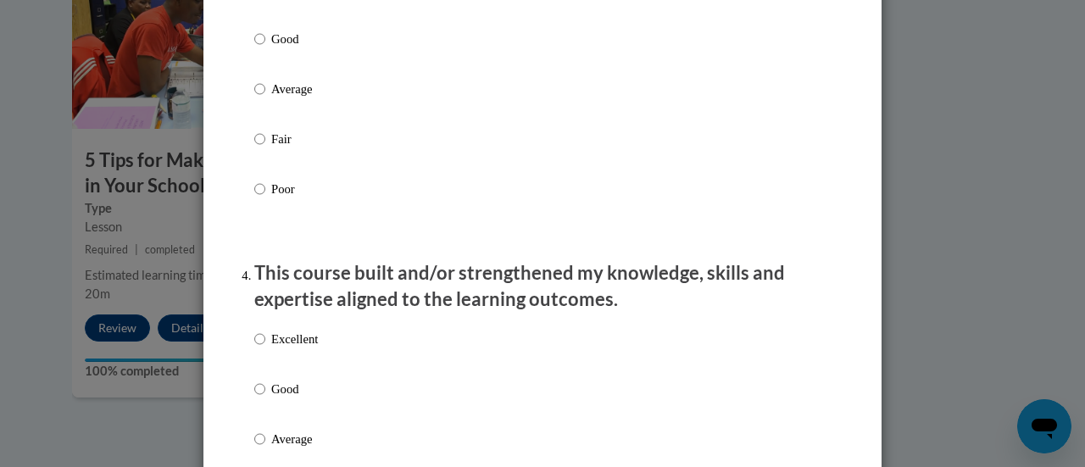
radio input "true"
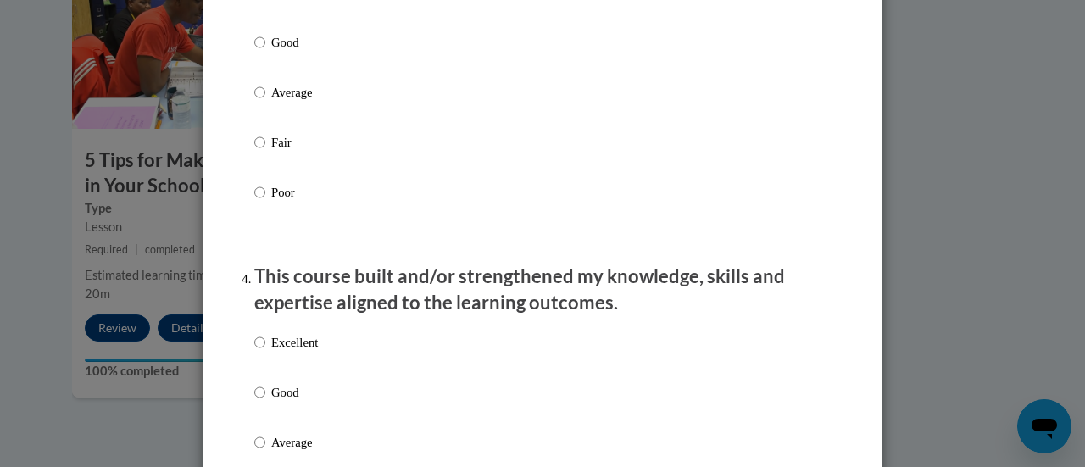
click at [305, 348] on div "Excellent Good Average Fair Poor" at bounding box center [286, 456] width 64 height 263
click at [272, 349] on p "Excellent" at bounding box center [294, 342] width 47 height 19
click at [265, 349] on input "Excellent" at bounding box center [259, 342] width 11 height 19
radio input "true"
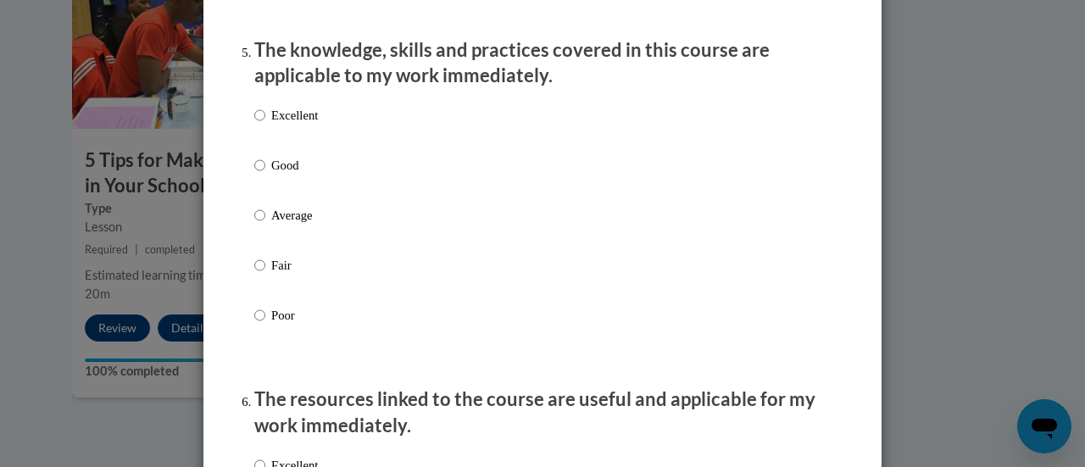
scroll to position [1542, 0]
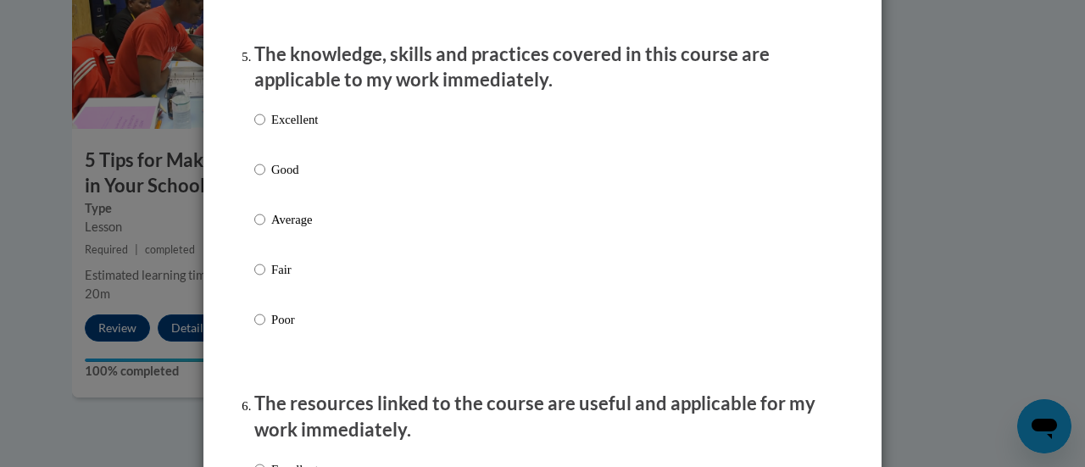
click at [321, 137] on div "Excellent Good Average Fair Poor" at bounding box center [542, 240] width 577 height 276
click at [278, 179] on p "Good" at bounding box center [294, 169] width 47 height 19
click at [265, 179] on input "Good" at bounding box center [259, 169] width 11 height 19
radio input "true"
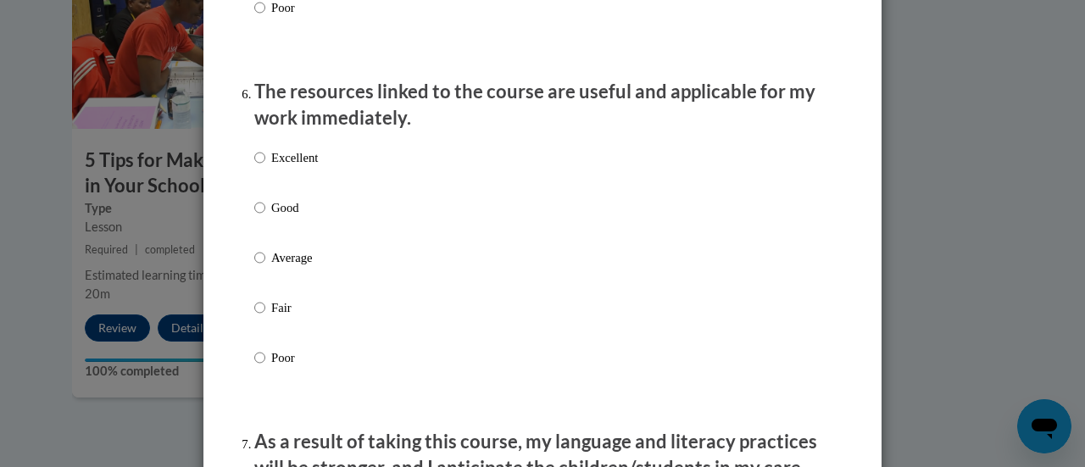
scroll to position [1900, 0]
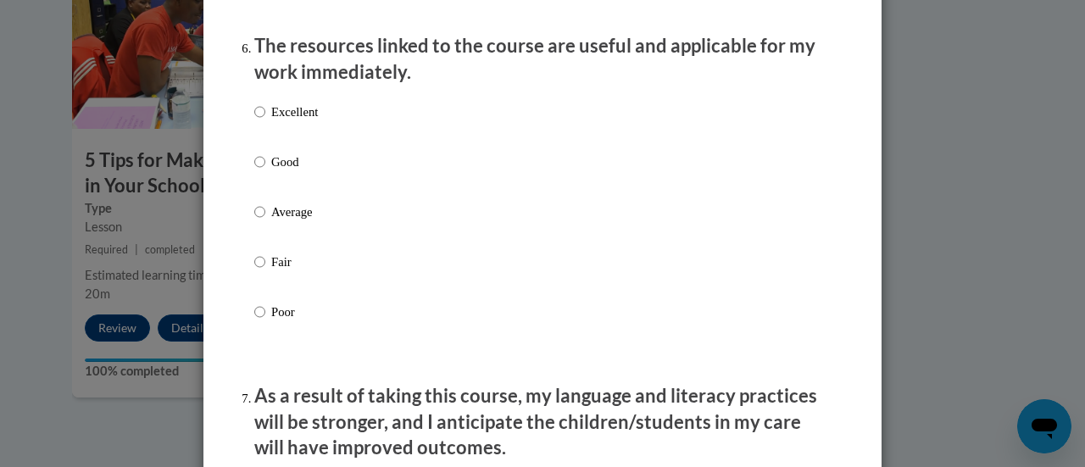
click at [271, 121] on p "Excellent" at bounding box center [294, 112] width 47 height 19
click at [265, 121] on input "Excellent" at bounding box center [259, 112] width 11 height 19
radio input "true"
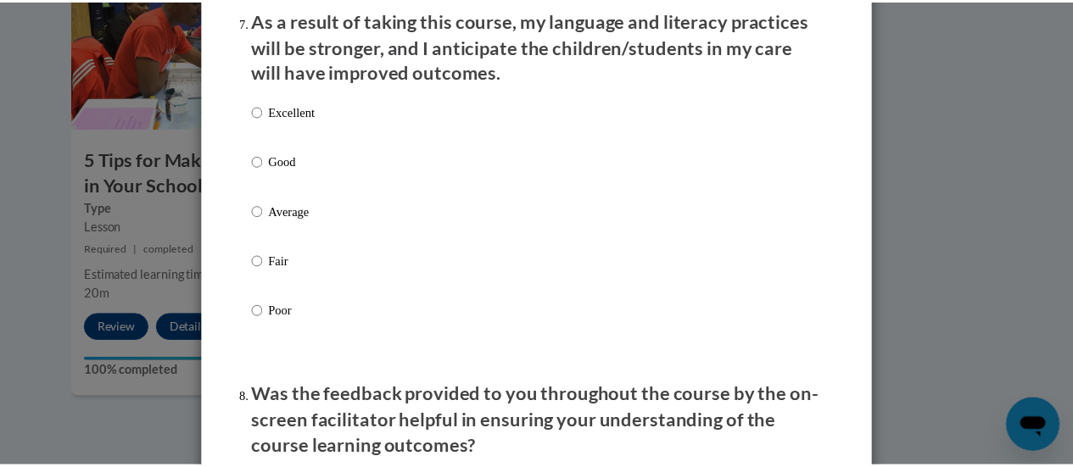
scroll to position [2308, 0]
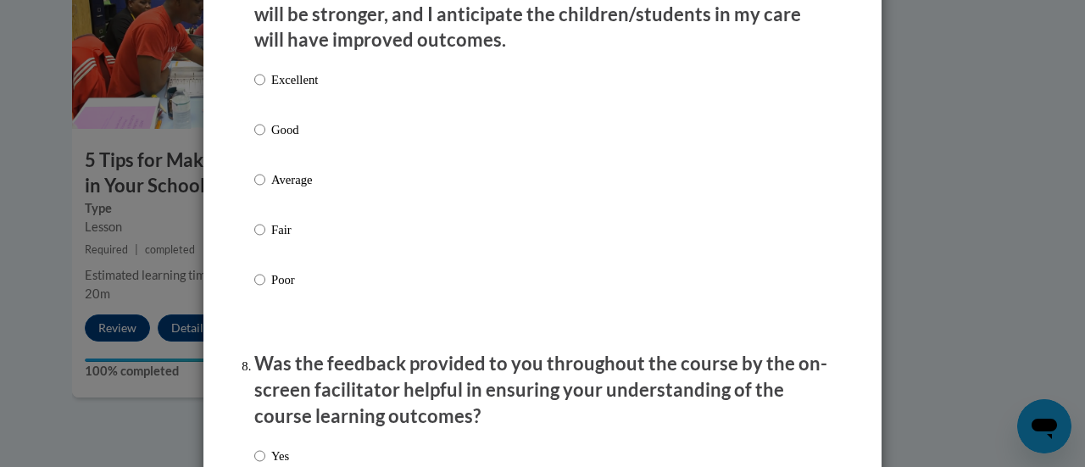
click at [285, 139] on p "Good" at bounding box center [294, 129] width 47 height 19
click at [265, 139] on input "Good" at bounding box center [259, 129] width 11 height 19
radio input "true"
drag, startPoint x: 1072, startPoint y: 380, endPoint x: 916, endPoint y: 418, distance: 160.6
click at [916, 418] on div "Feedback Questionnaire Rate Course Comments Cox Campus End of Course Evaluation…" at bounding box center [542, 233] width 1085 height 467
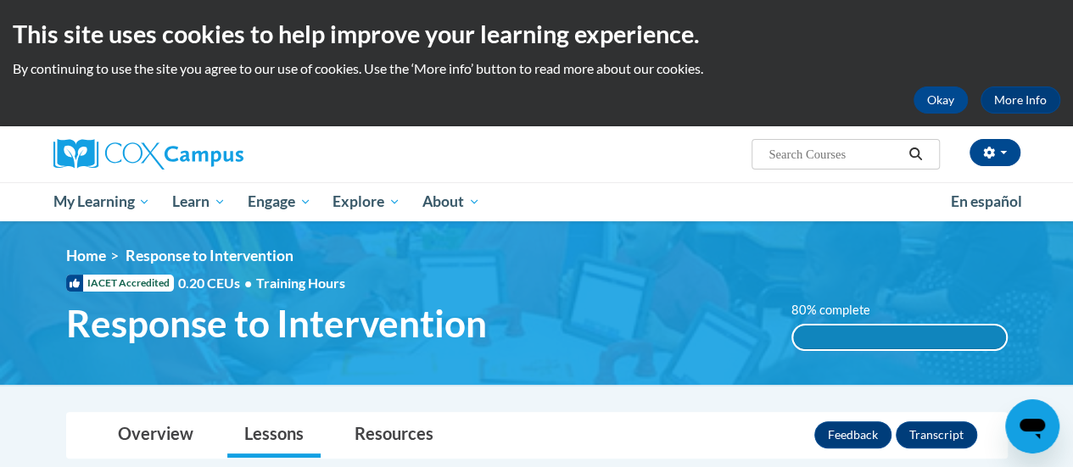
scroll to position [11, 0]
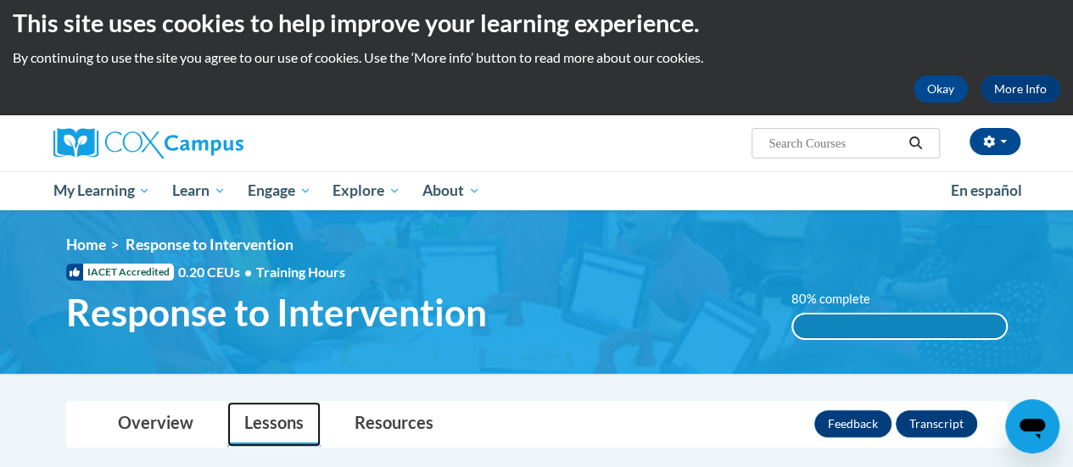
click at [258, 423] on link "Lessons" at bounding box center [273, 424] width 93 height 45
click at [1001, 142] on span "button" at bounding box center [1003, 141] width 7 height 3
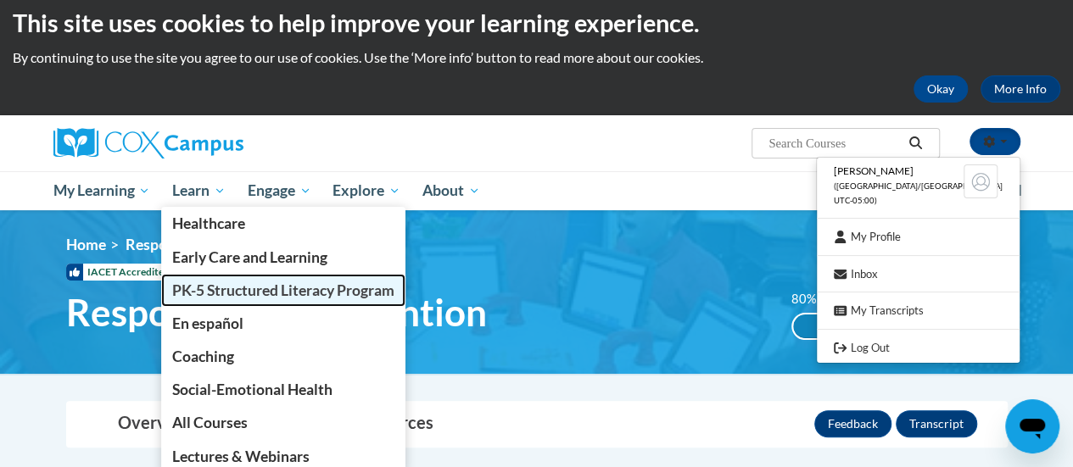
click at [211, 287] on span "PK-5 Structured Literacy Program" at bounding box center [283, 291] width 222 height 18
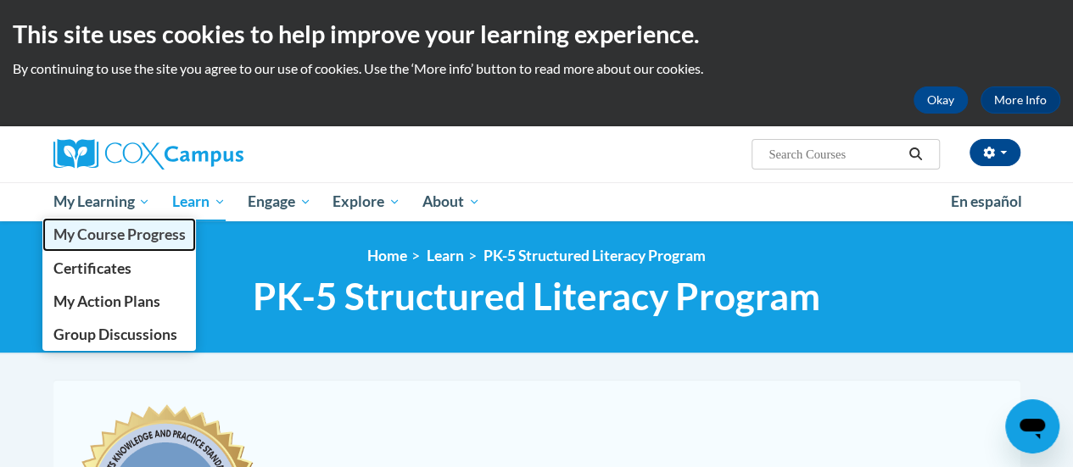
click at [112, 238] on span "My Course Progress" at bounding box center [119, 235] width 132 height 18
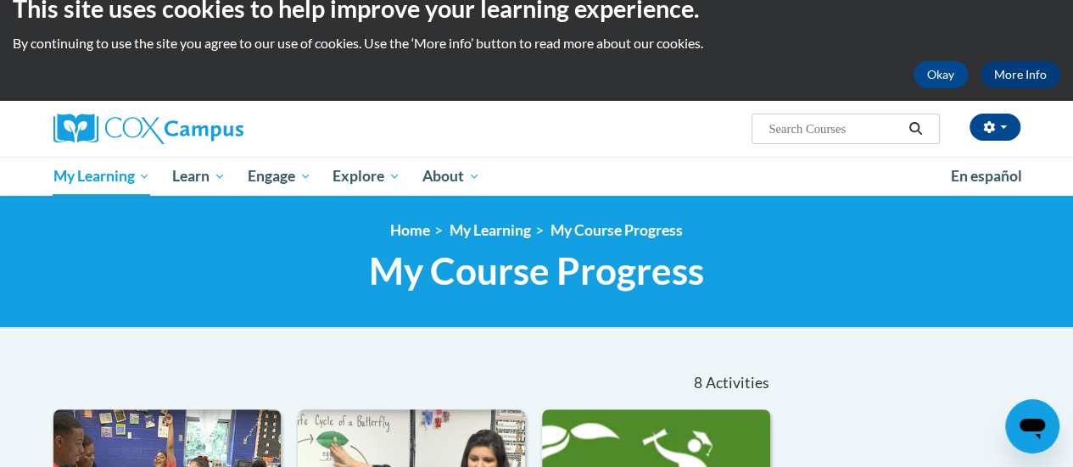
scroll to position [14, 0]
